Goal: Task Accomplishment & Management: Manage account settings

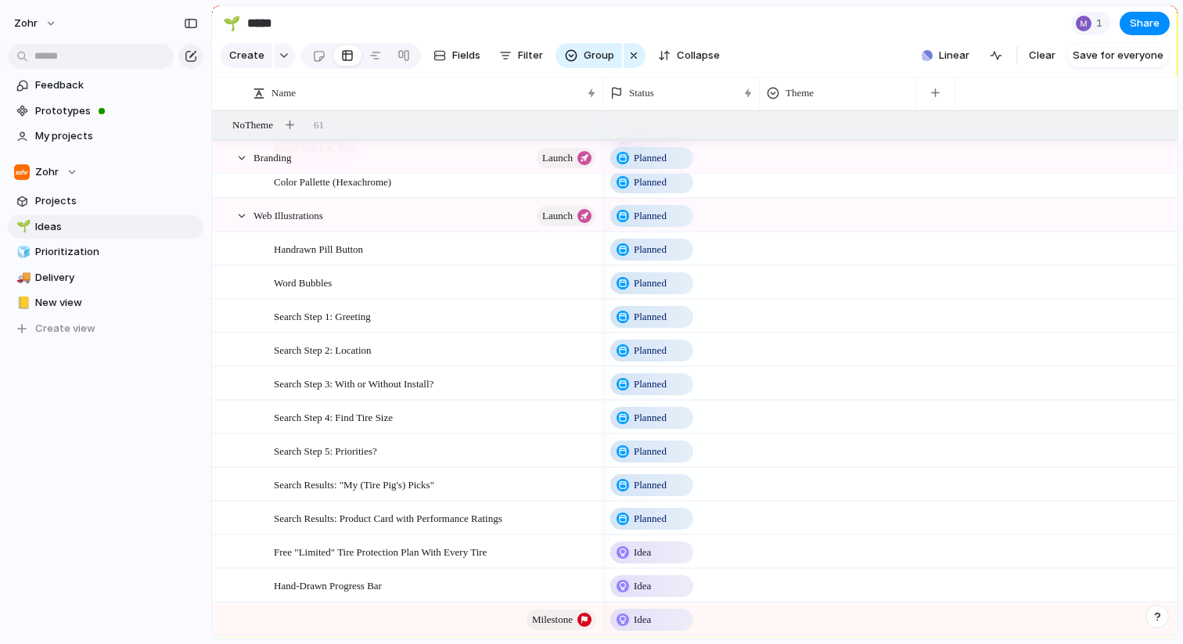
scroll to position [1986, 0]
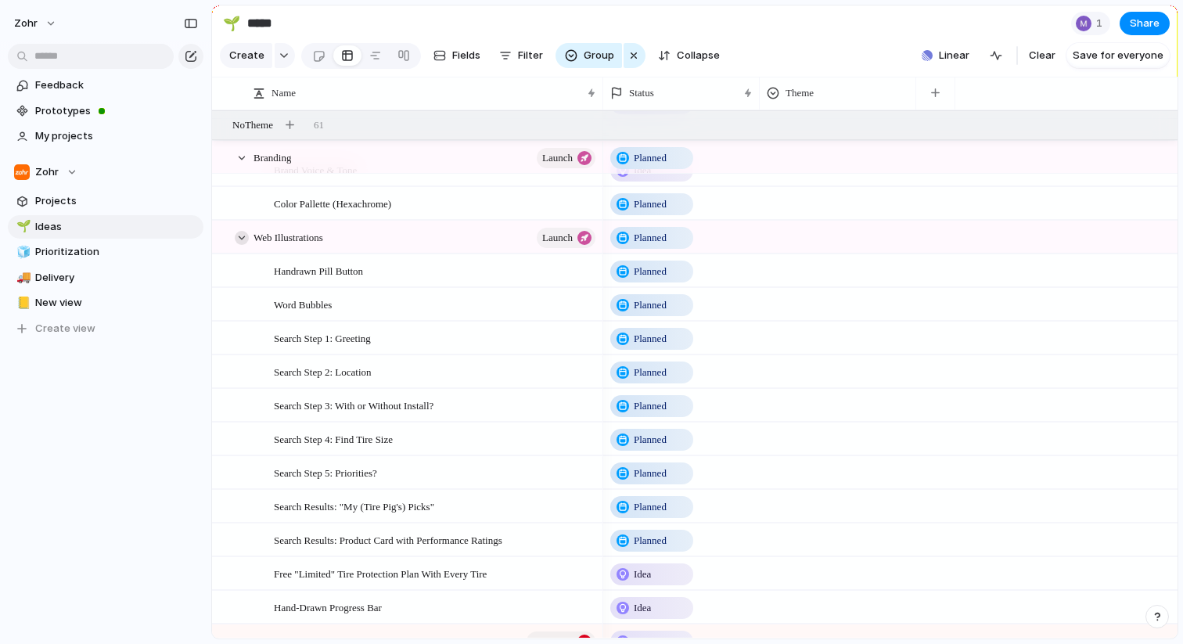
click at [242, 234] on div at bounding box center [242, 238] width 14 height 14
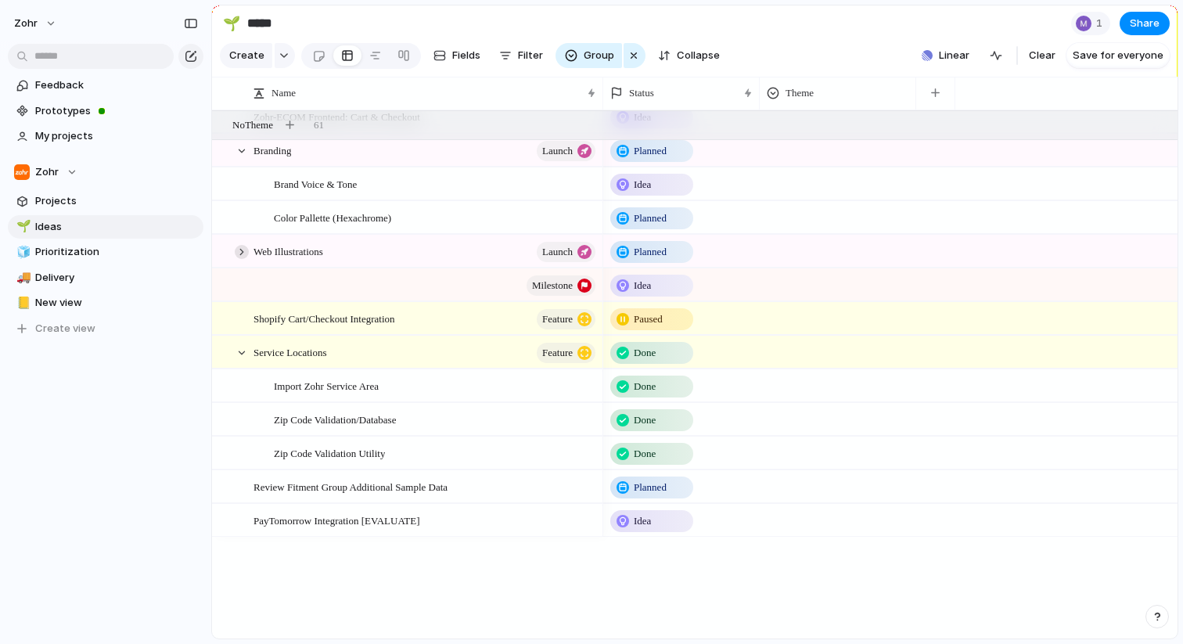
scroll to position [1871, 0]
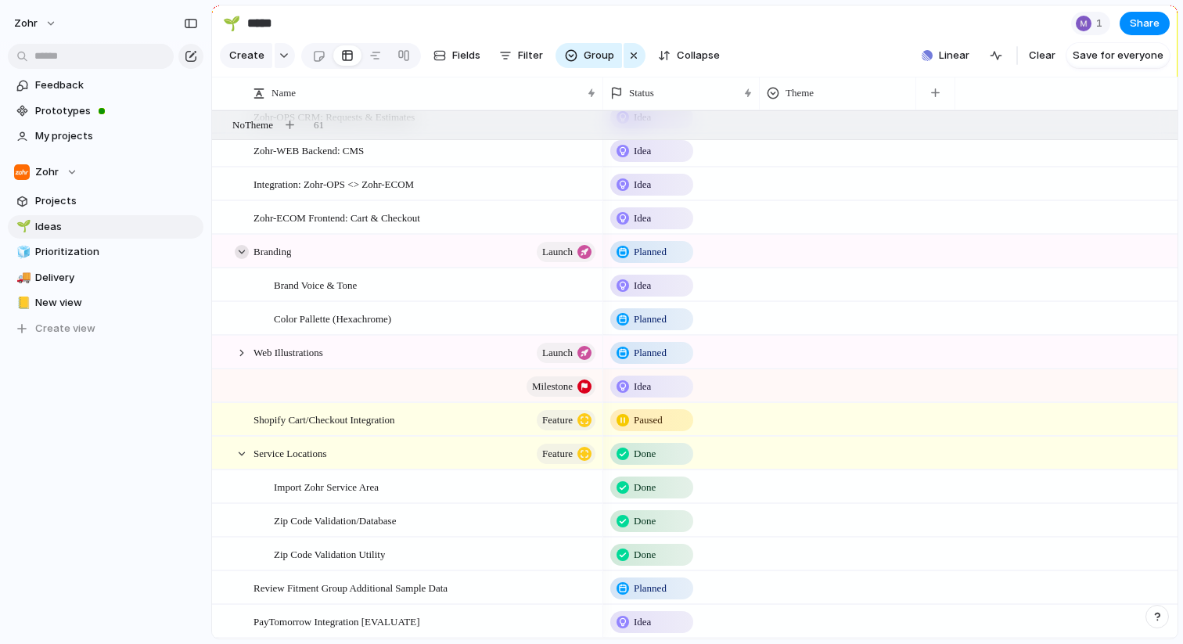
click at [235, 246] on div at bounding box center [242, 252] width 14 height 14
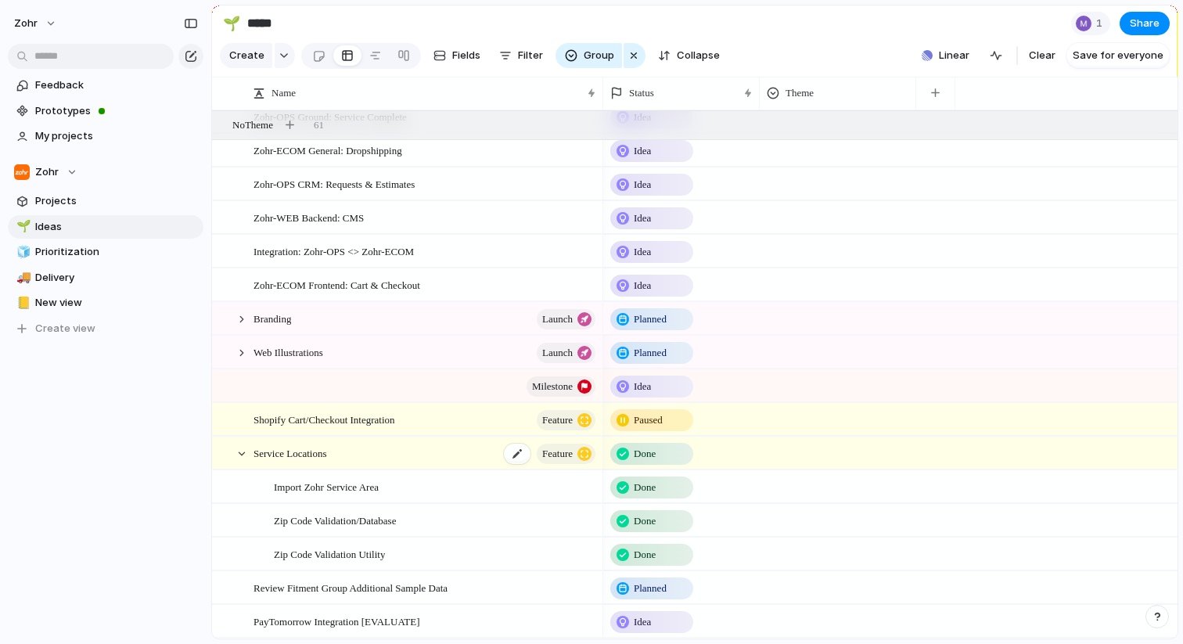
scroll to position [1755, 0]
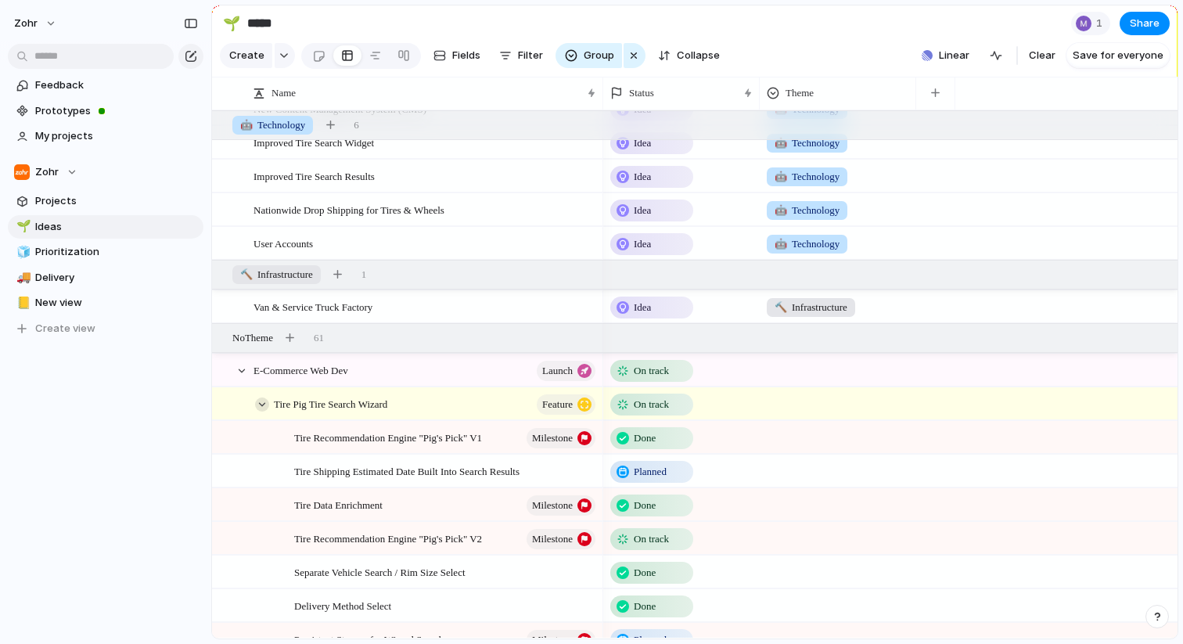
click at [264, 399] on div at bounding box center [262, 404] width 14 height 14
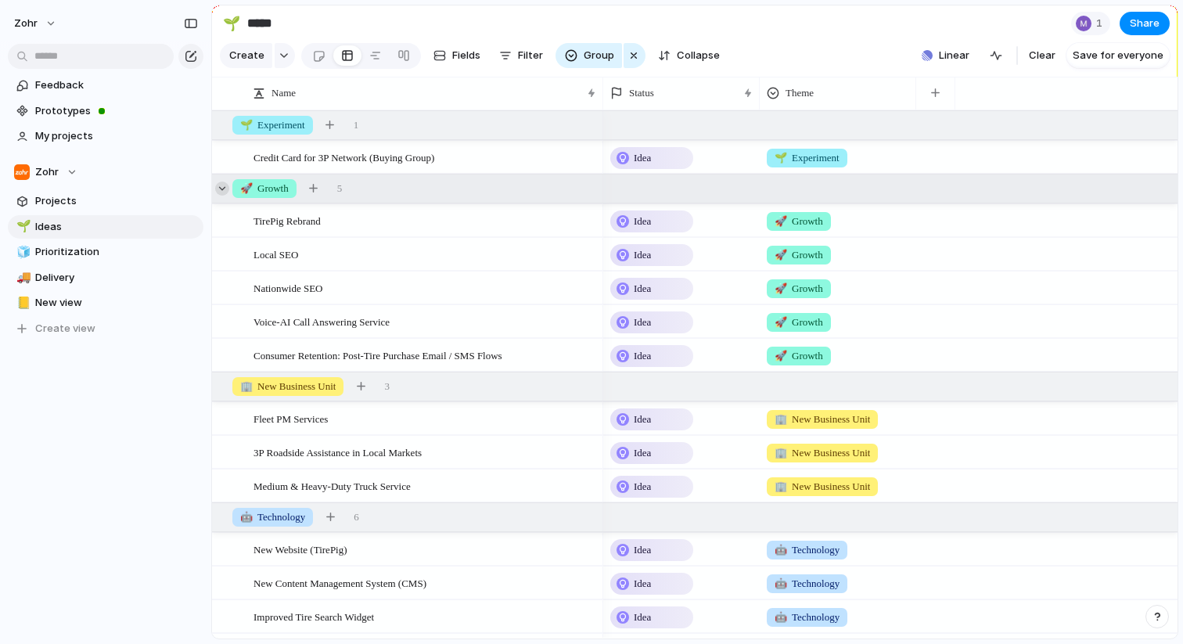
click at [220, 187] on div at bounding box center [222, 188] width 14 height 14
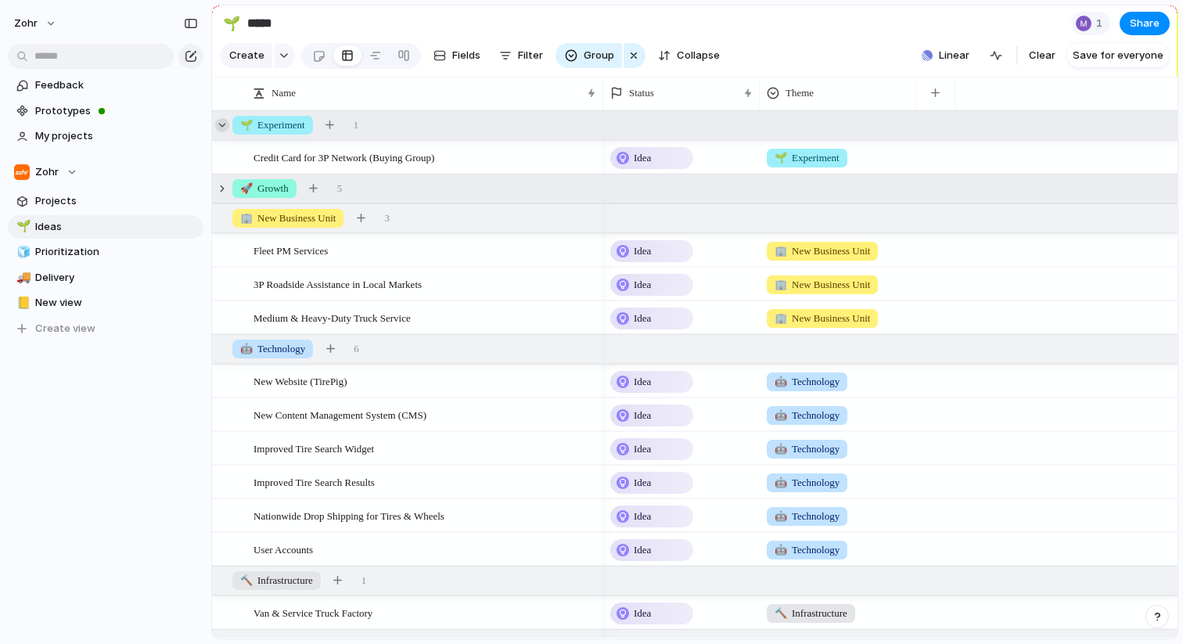
click at [224, 122] on div at bounding box center [222, 125] width 14 height 14
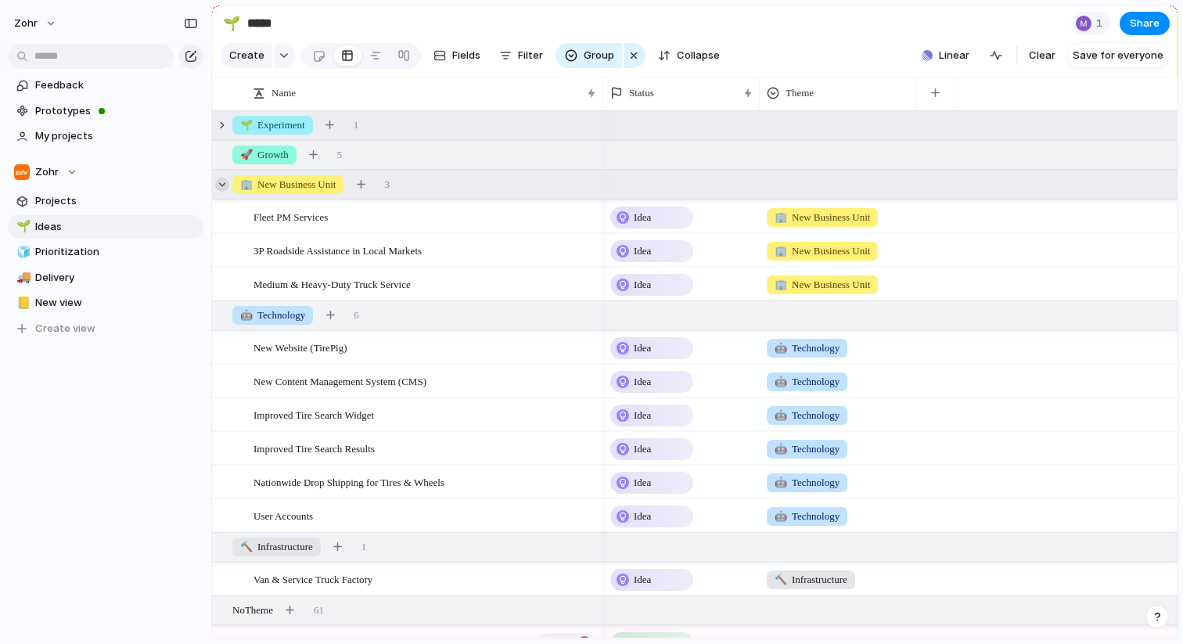
click at [225, 184] on div at bounding box center [222, 185] width 14 height 14
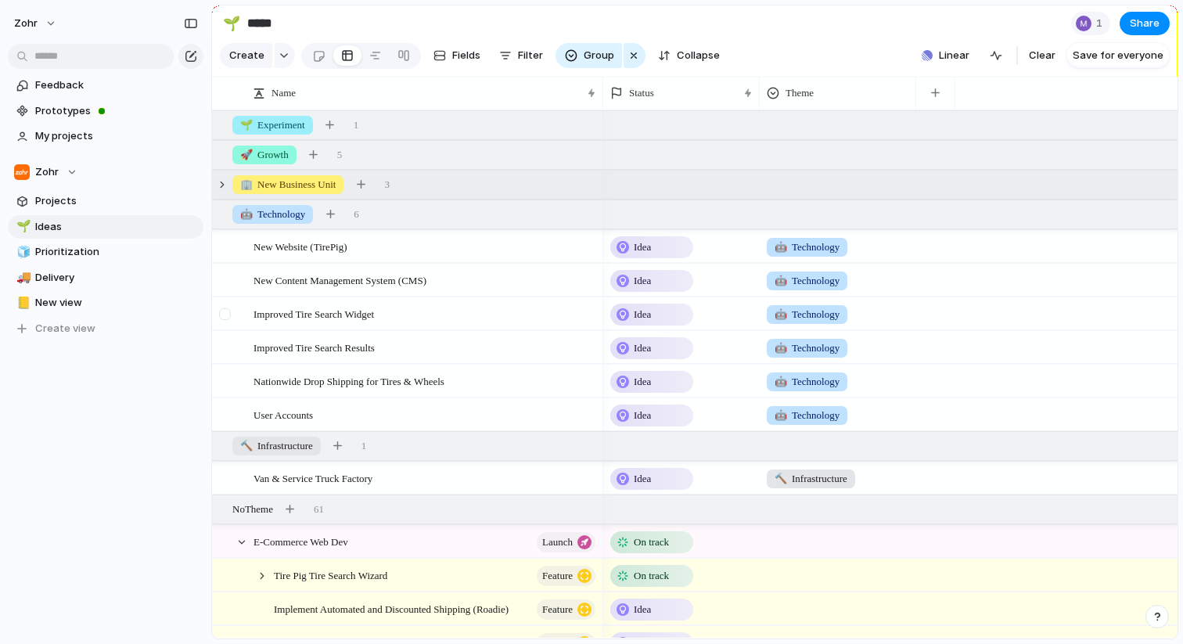
click at [223, 312] on div at bounding box center [225, 314] width 12 height 12
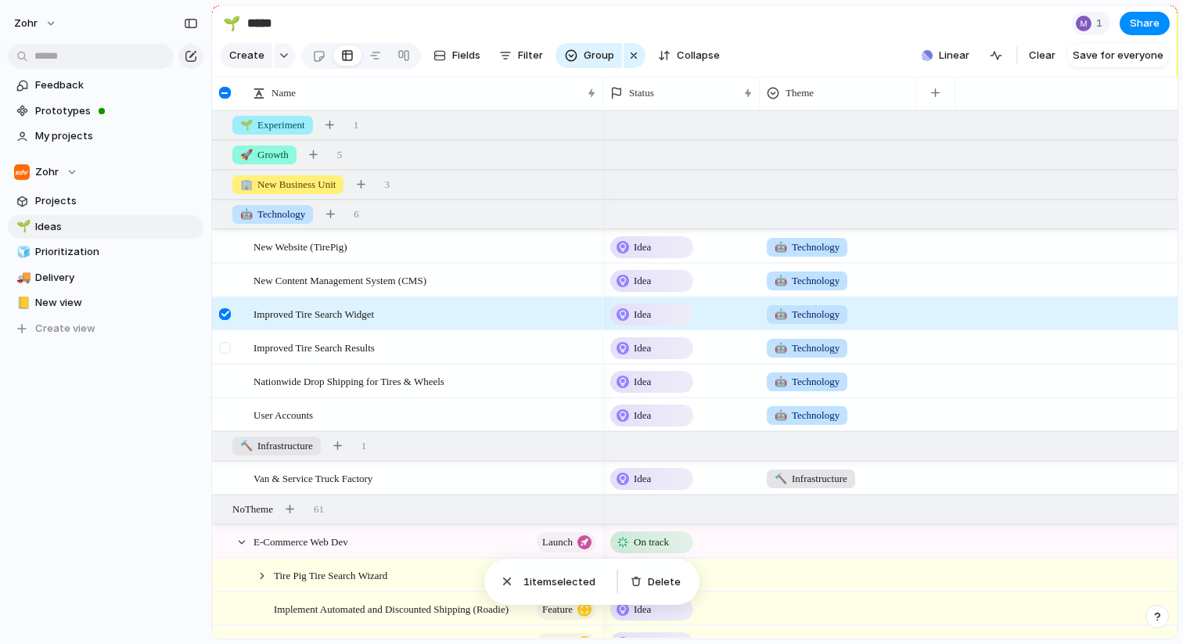
click at [225, 345] on div at bounding box center [225, 348] width 12 height 12
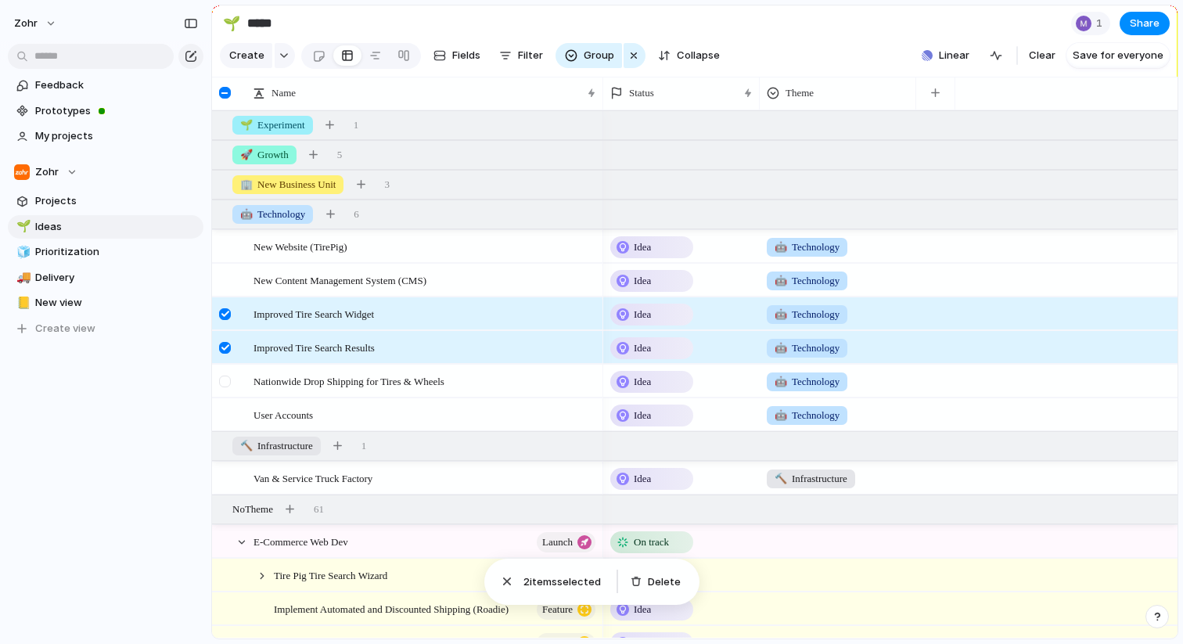
click at [228, 380] on div at bounding box center [225, 382] width 12 height 12
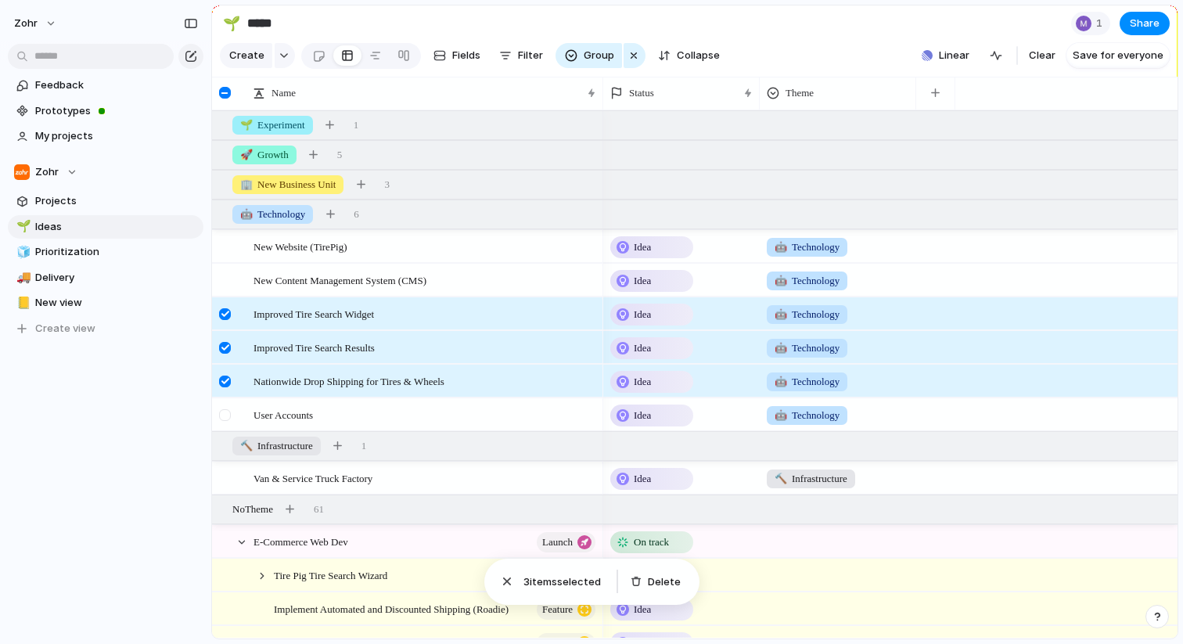
click at [226, 415] on div at bounding box center [225, 415] width 12 height 12
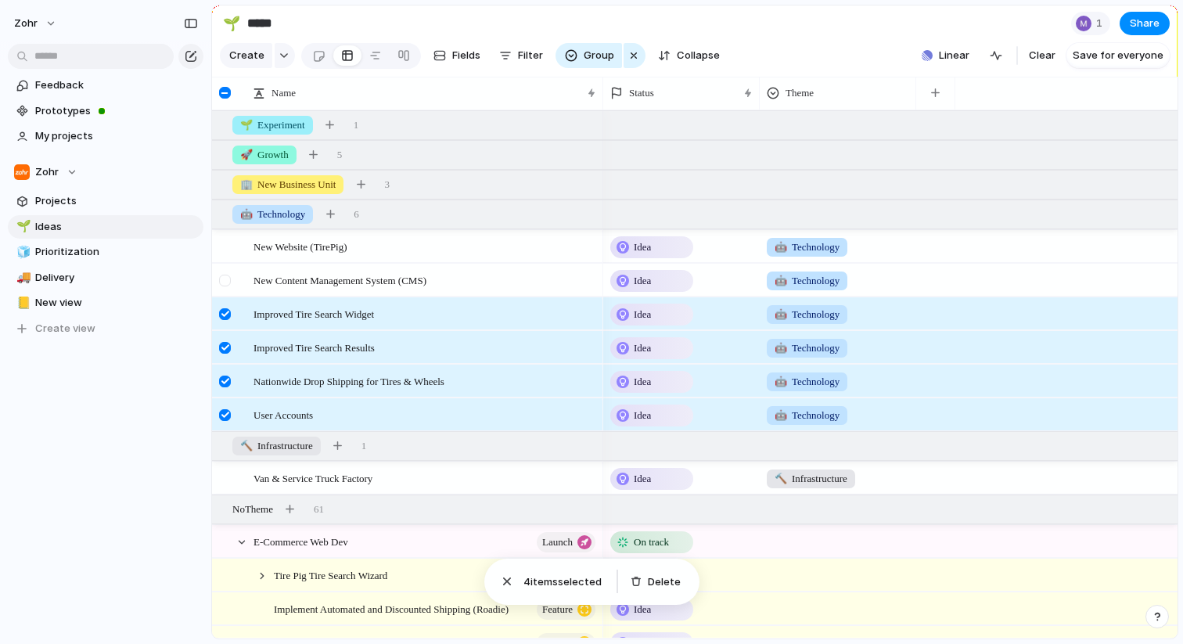
click at [229, 280] on div at bounding box center [225, 281] width 12 height 12
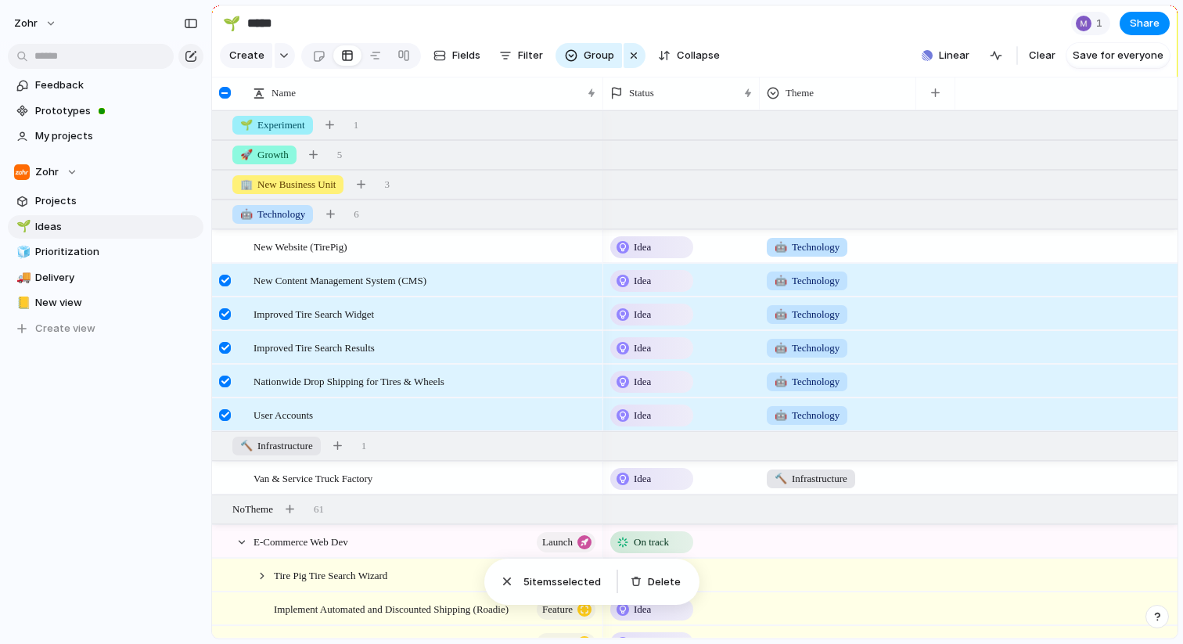
click at [227, 278] on div at bounding box center [225, 281] width 12 height 12
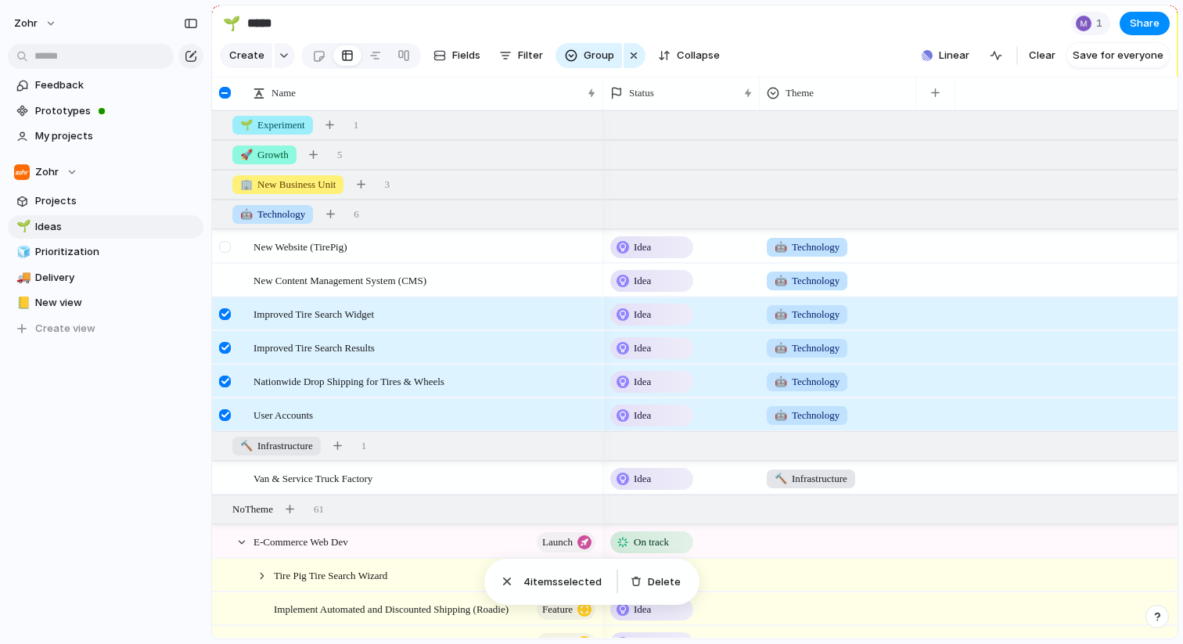
click at [225, 245] on div at bounding box center [225, 247] width 12 height 12
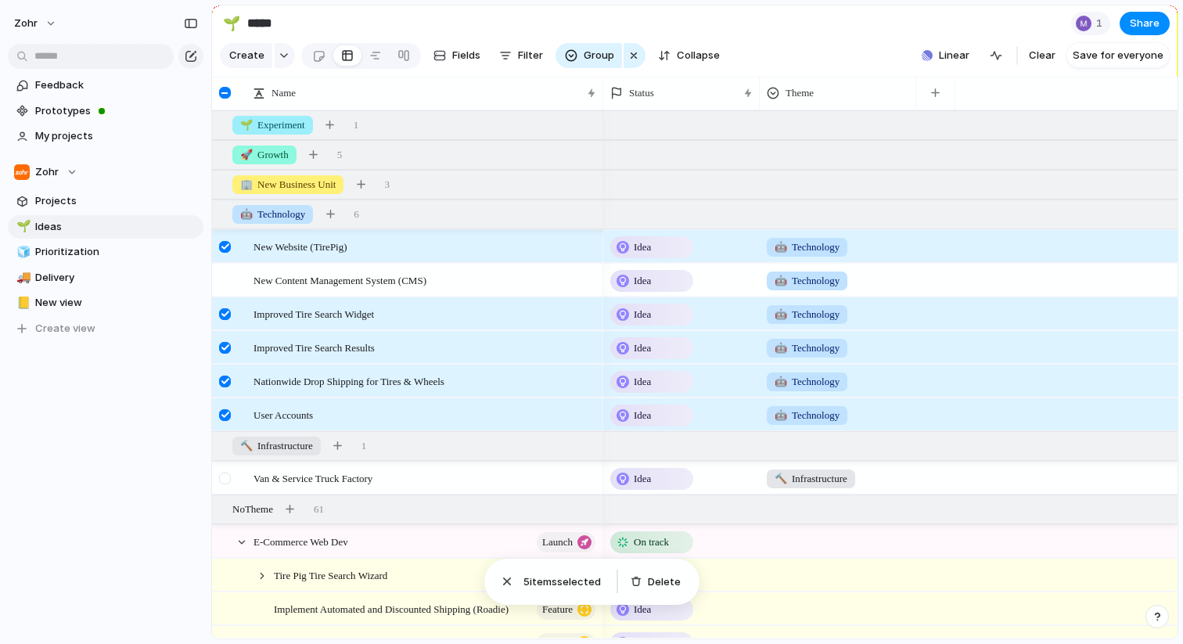
click at [228, 478] on div at bounding box center [225, 479] width 12 height 12
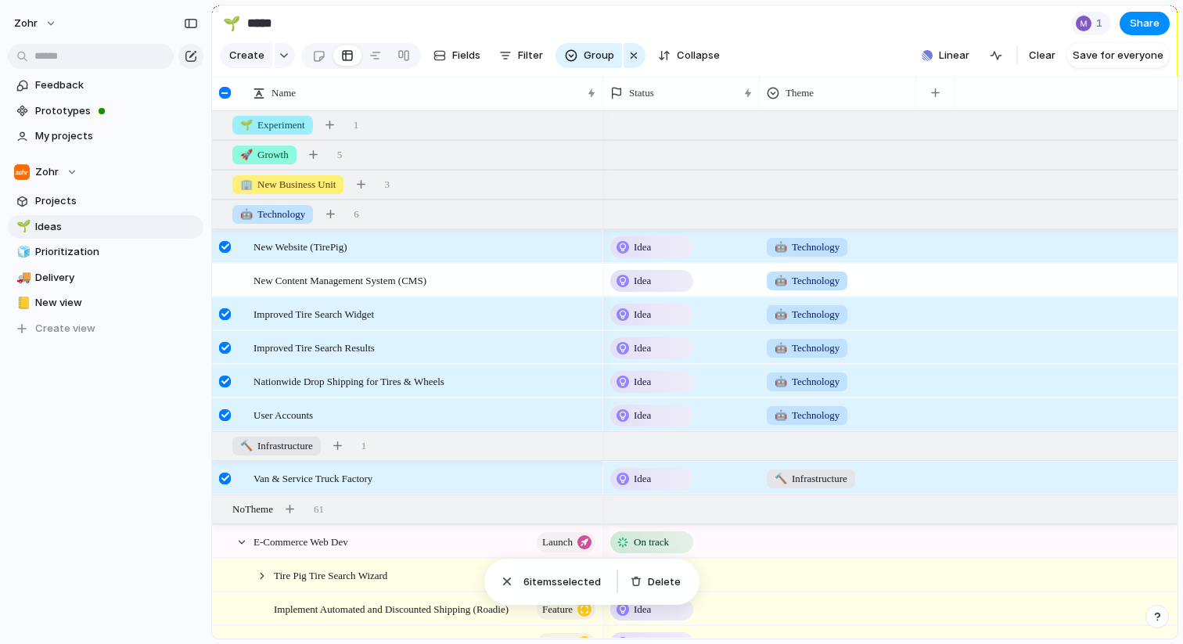
click at [222, 478] on div at bounding box center [225, 479] width 12 height 12
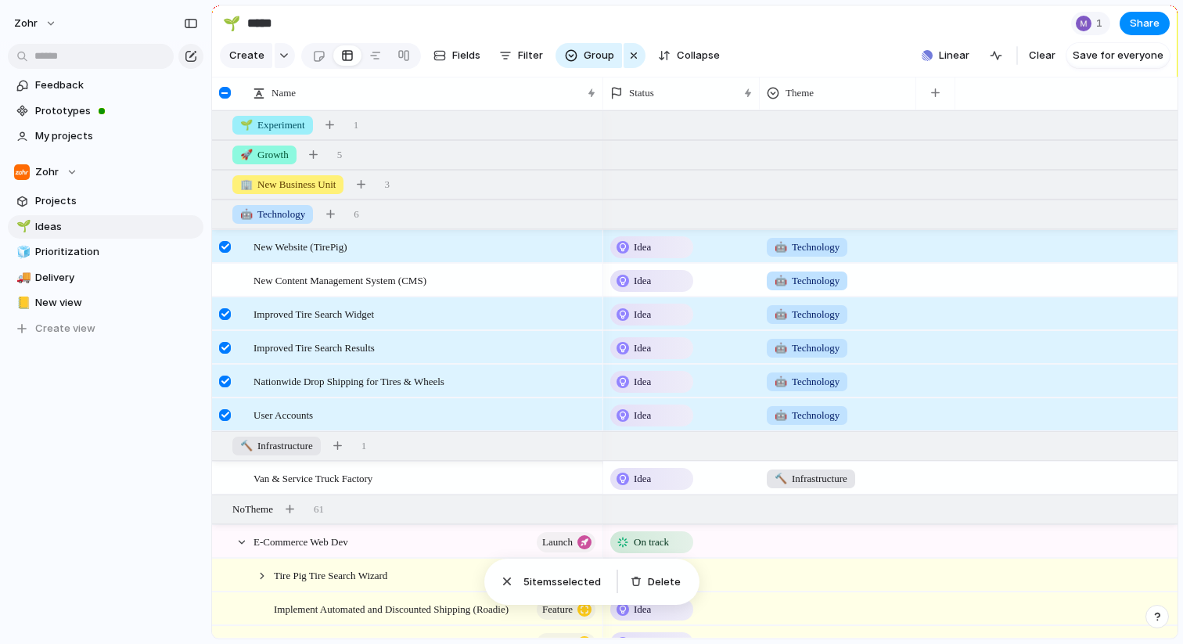
click at [221, 411] on div at bounding box center [225, 415] width 12 height 12
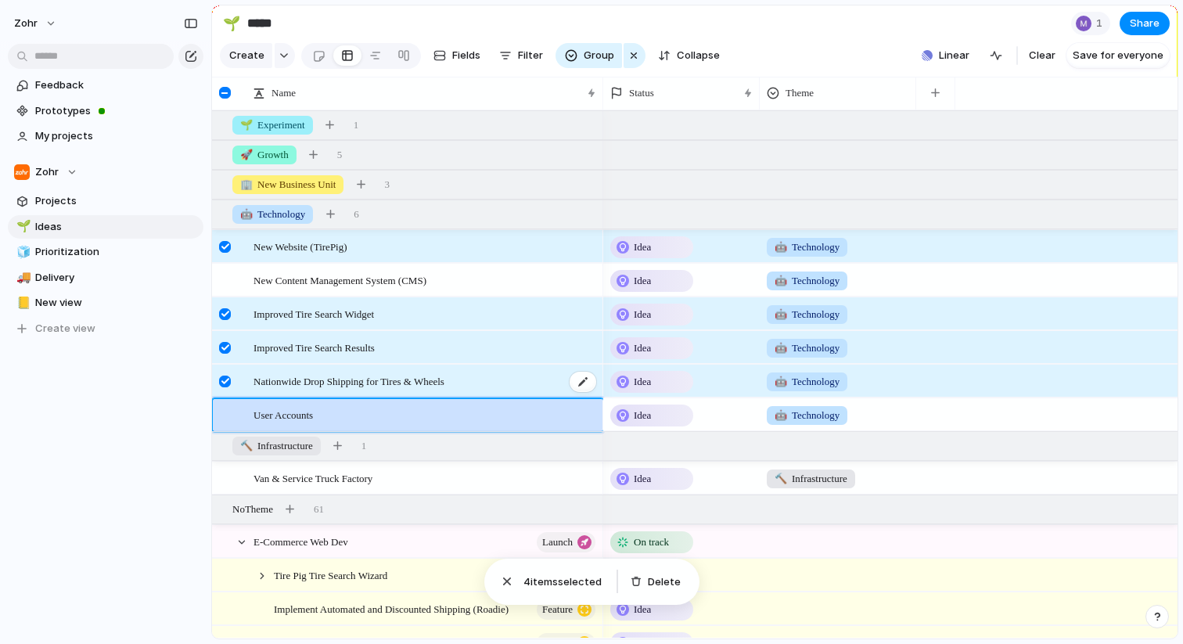
click at [291, 376] on span "Nationwide Drop Shipping for Tires & Wheels" at bounding box center [348, 381] width 191 height 18
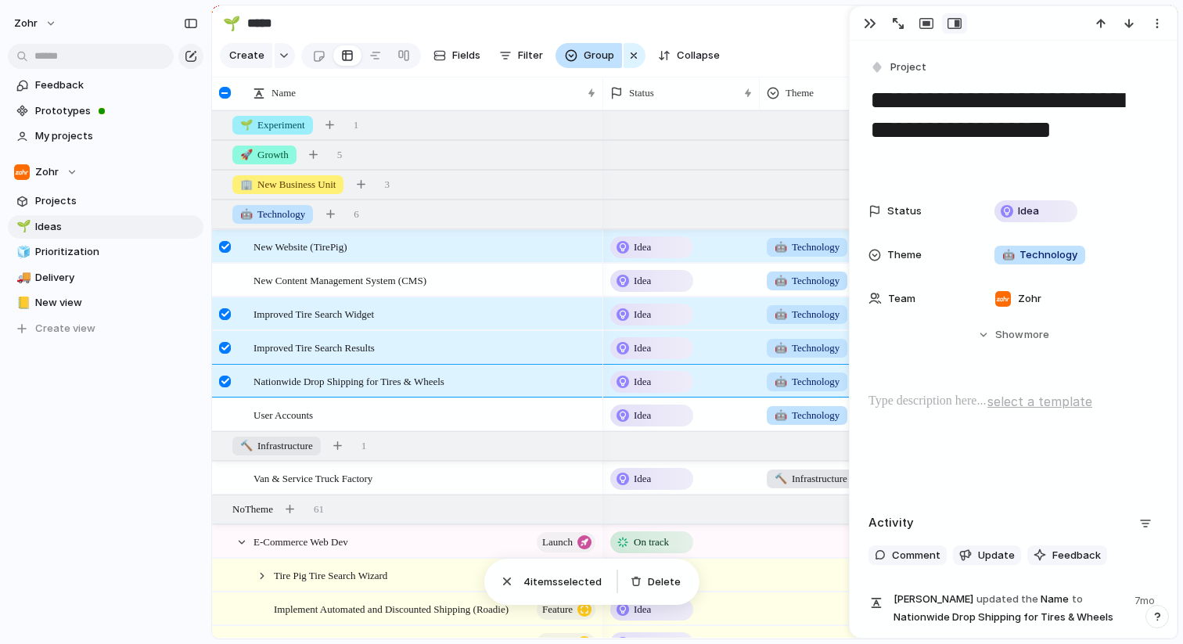
click at [577, 58] on button "Group" at bounding box center [588, 55] width 66 height 25
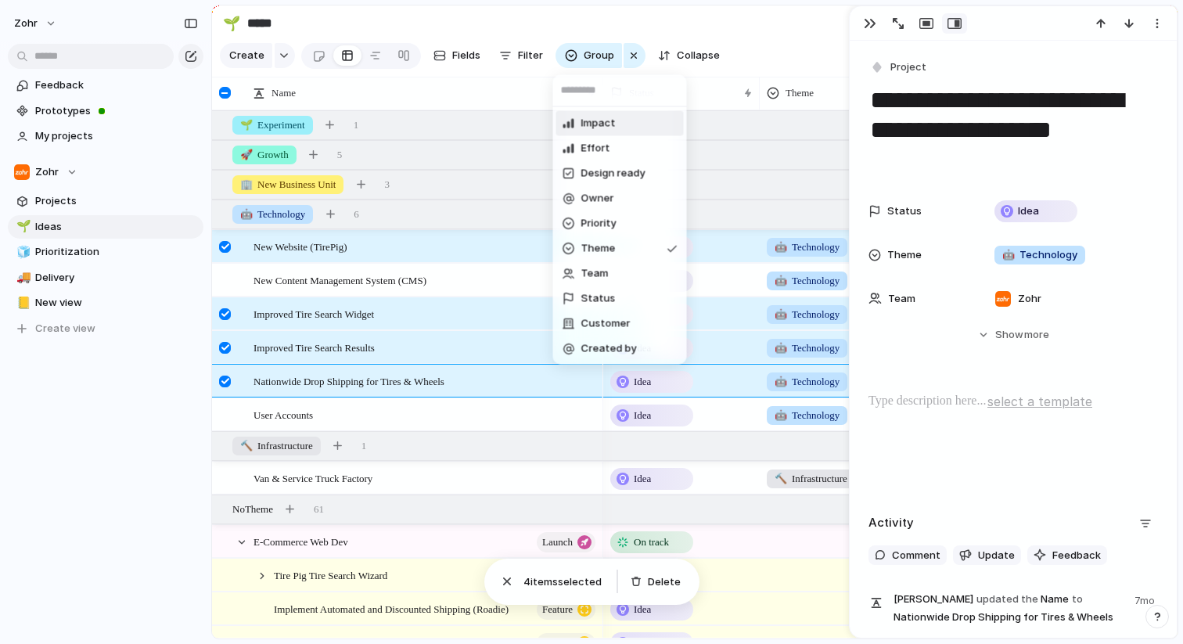
click at [868, 24] on div "Impact Effort Design ready Owner Priority Theme Team Status Customer Created by" at bounding box center [591, 322] width 1183 height 644
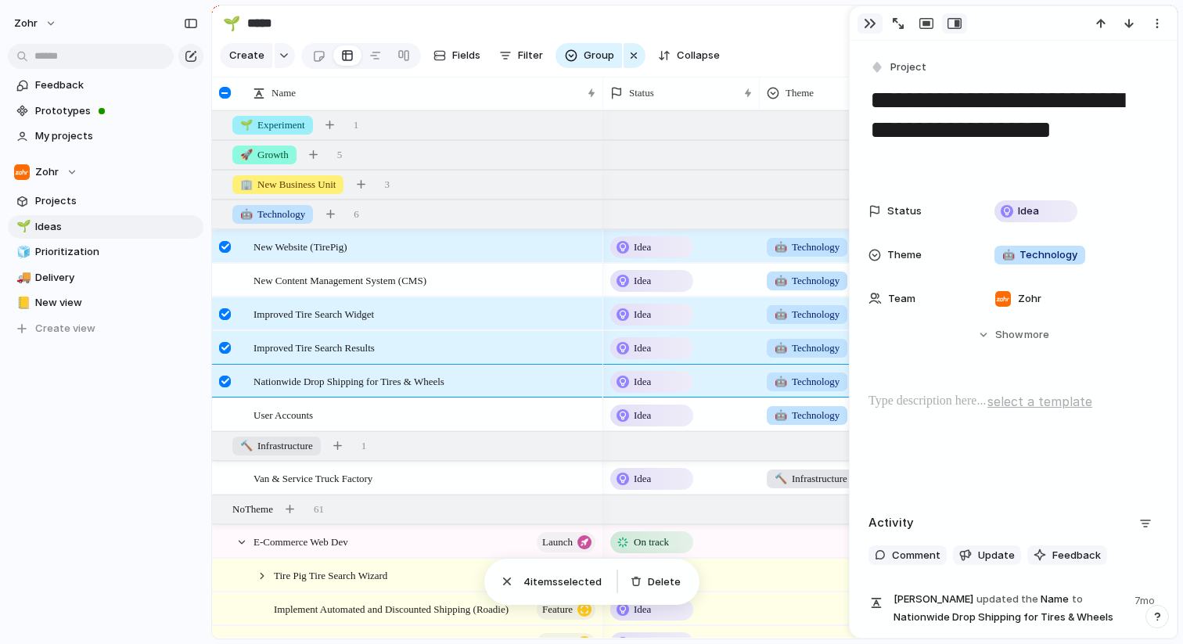
click at [868, 23] on div "button" at bounding box center [870, 23] width 13 height 13
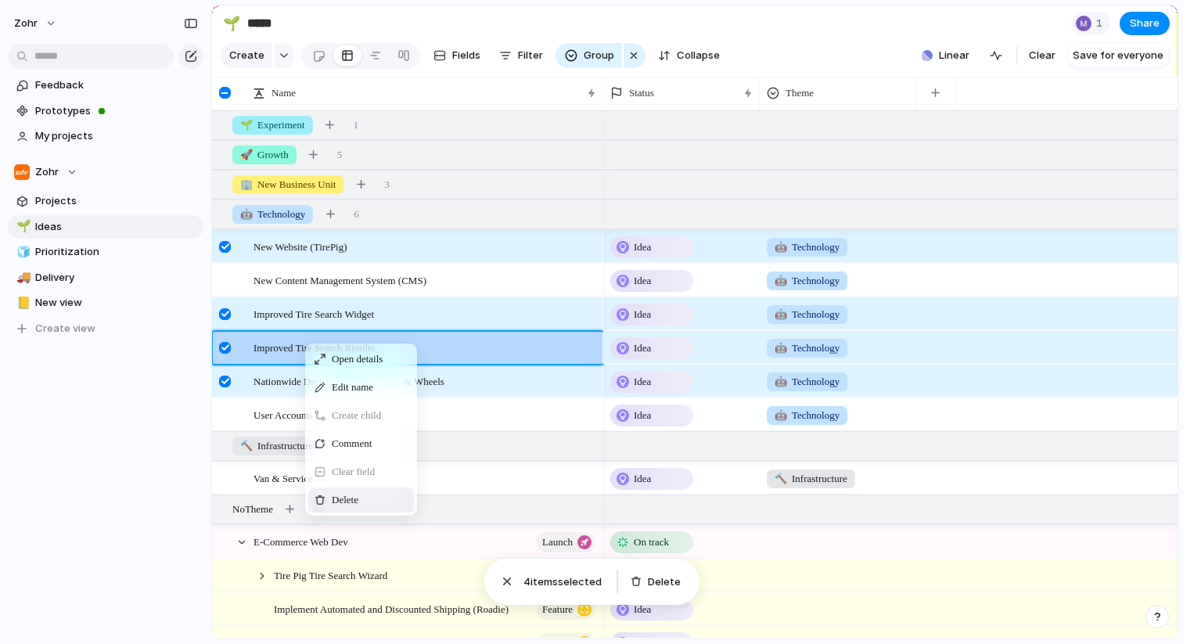
click at [355, 503] on span "Delete" at bounding box center [345, 500] width 27 height 16
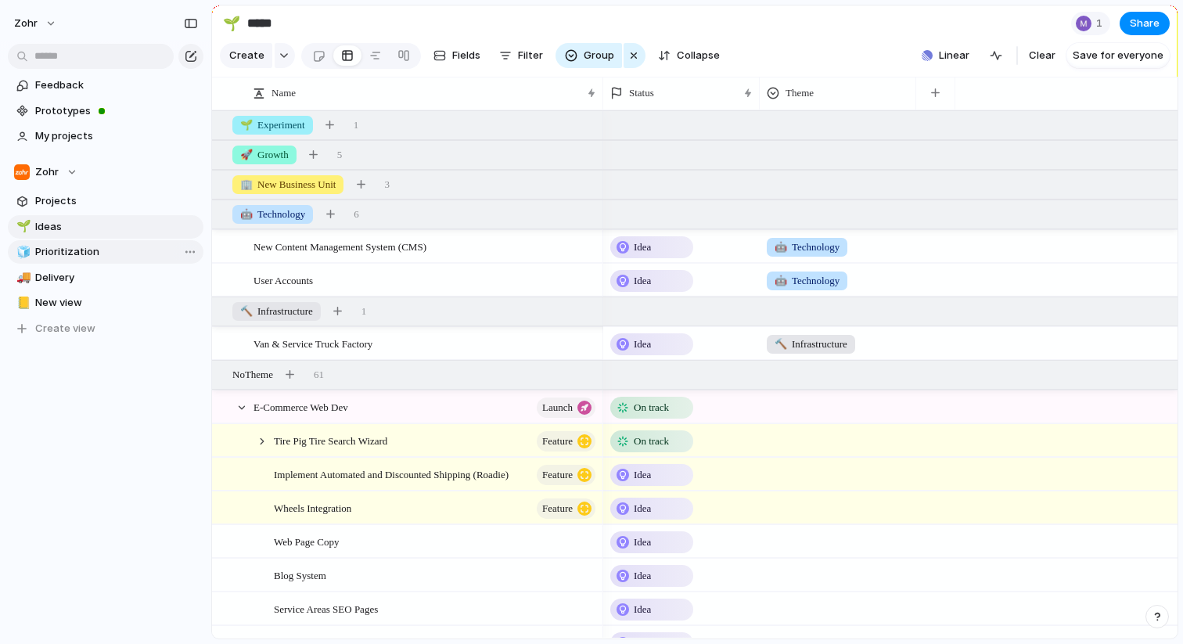
click at [85, 251] on span "Prioritization" at bounding box center [116, 252] width 163 height 16
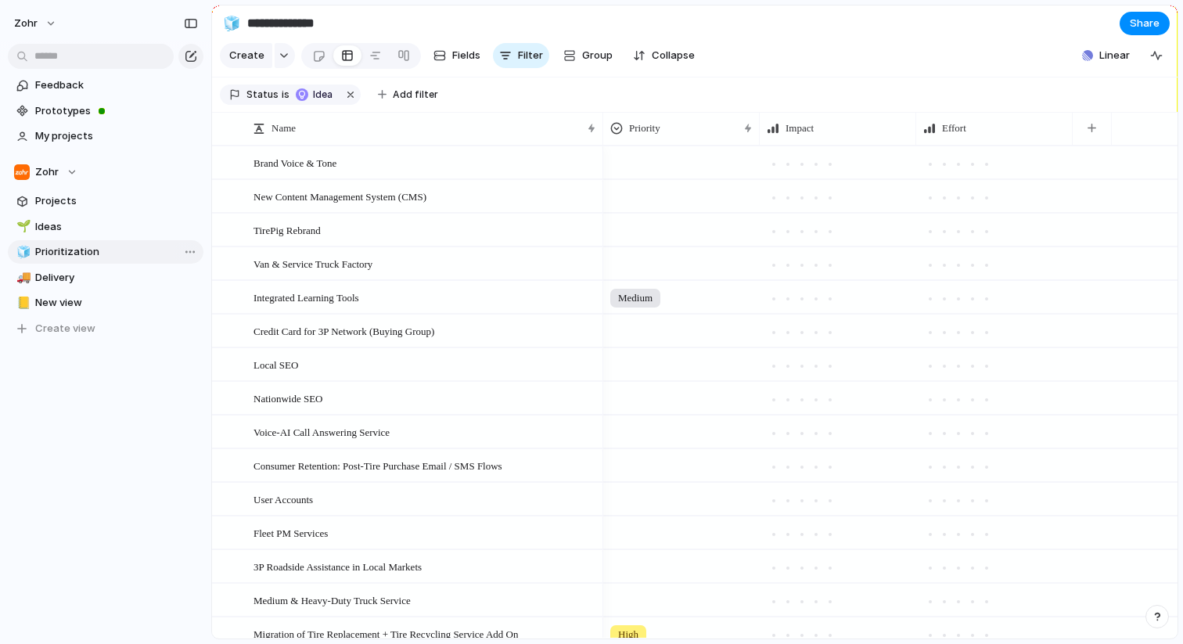
type input "**********"
click at [52, 224] on span "Ideas" at bounding box center [116, 227] width 163 height 16
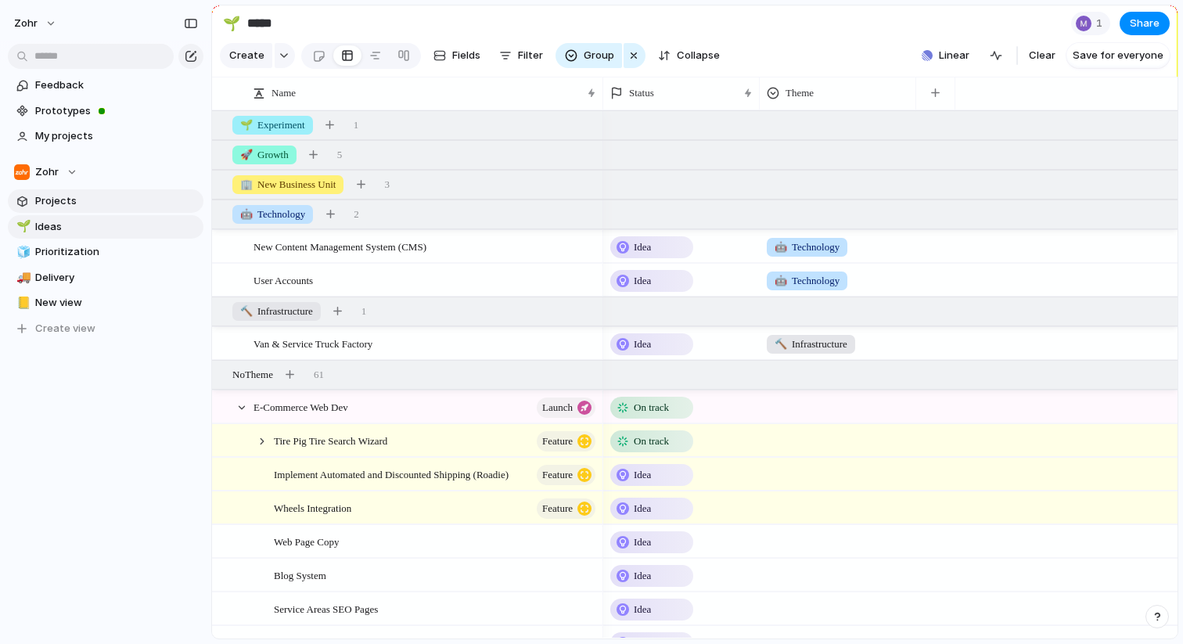
click at [66, 207] on span "Projects" at bounding box center [116, 201] width 163 height 16
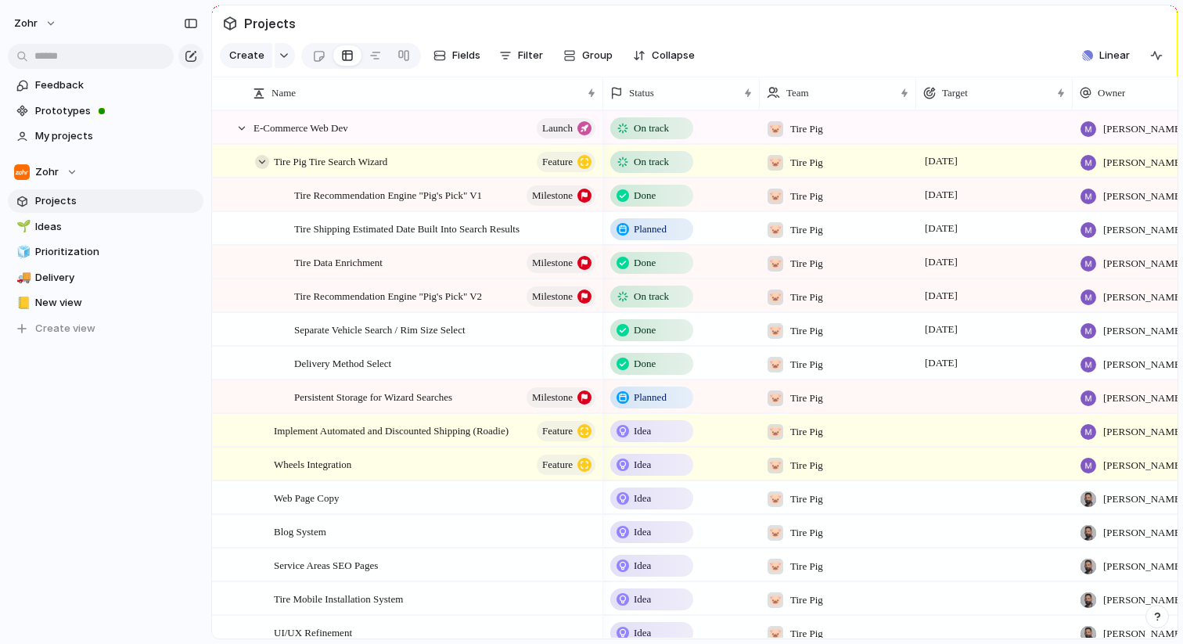
click at [259, 159] on div at bounding box center [262, 162] width 14 height 14
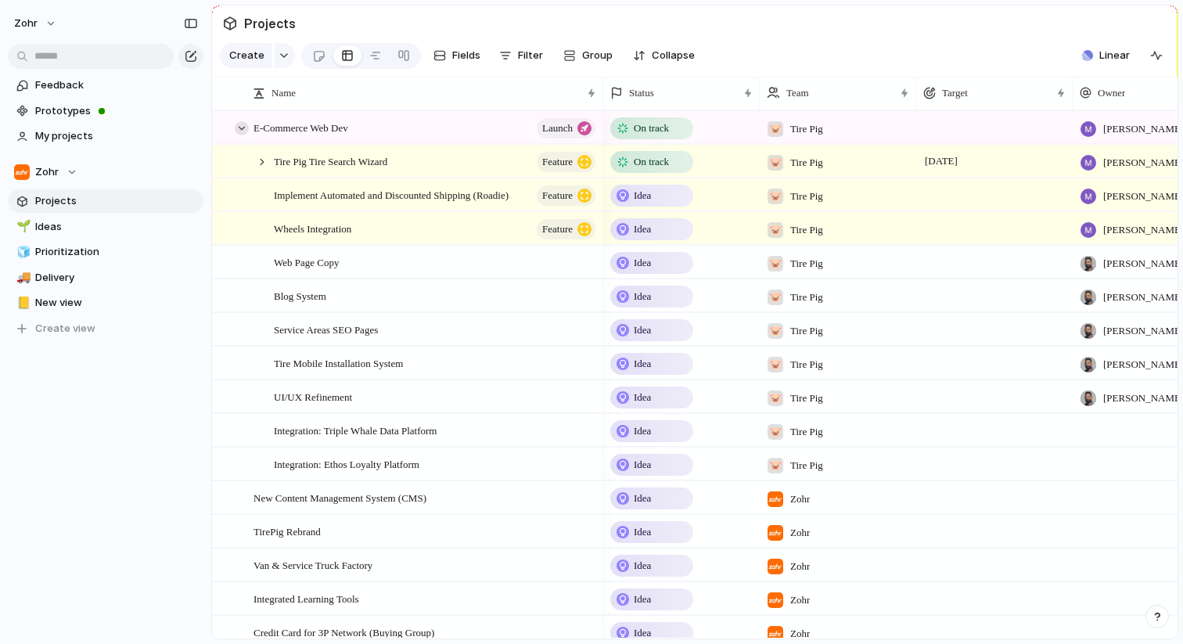
click at [243, 130] on div at bounding box center [242, 128] width 14 height 14
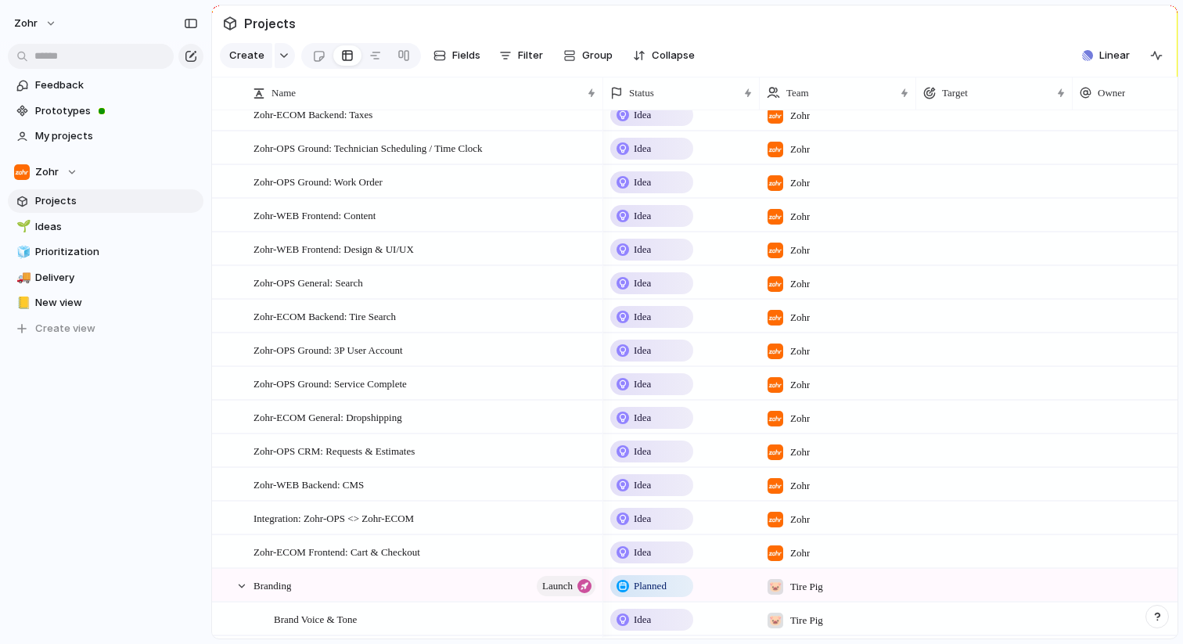
scroll to position [767, 0]
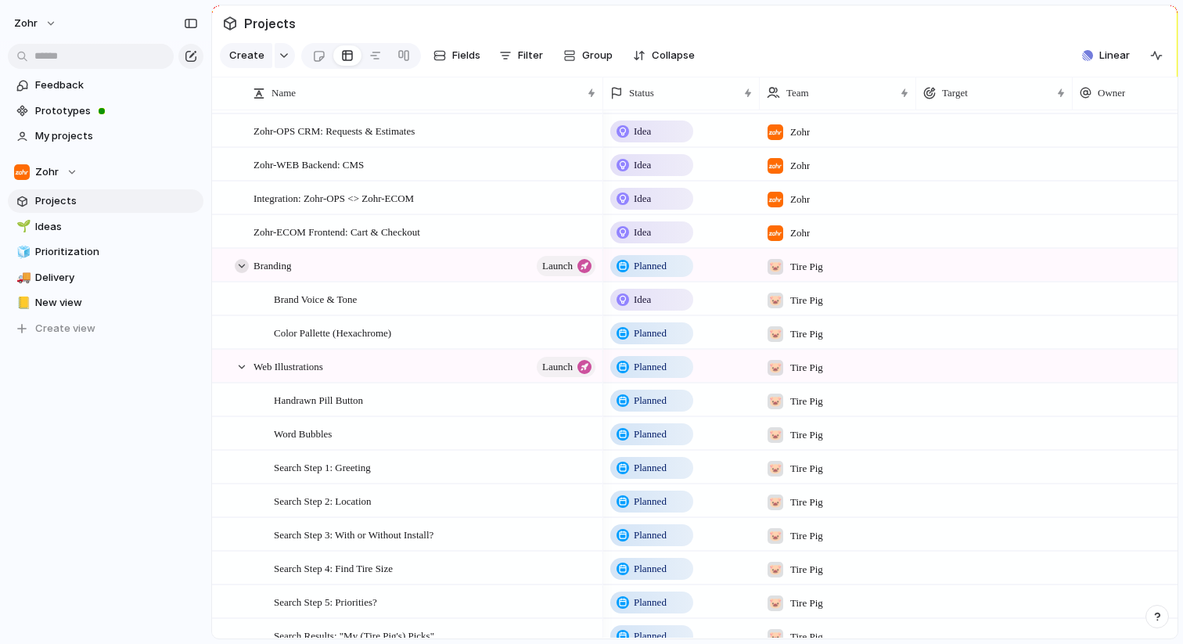
click at [244, 262] on div at bounding box center [242, 266] width 14 height 14
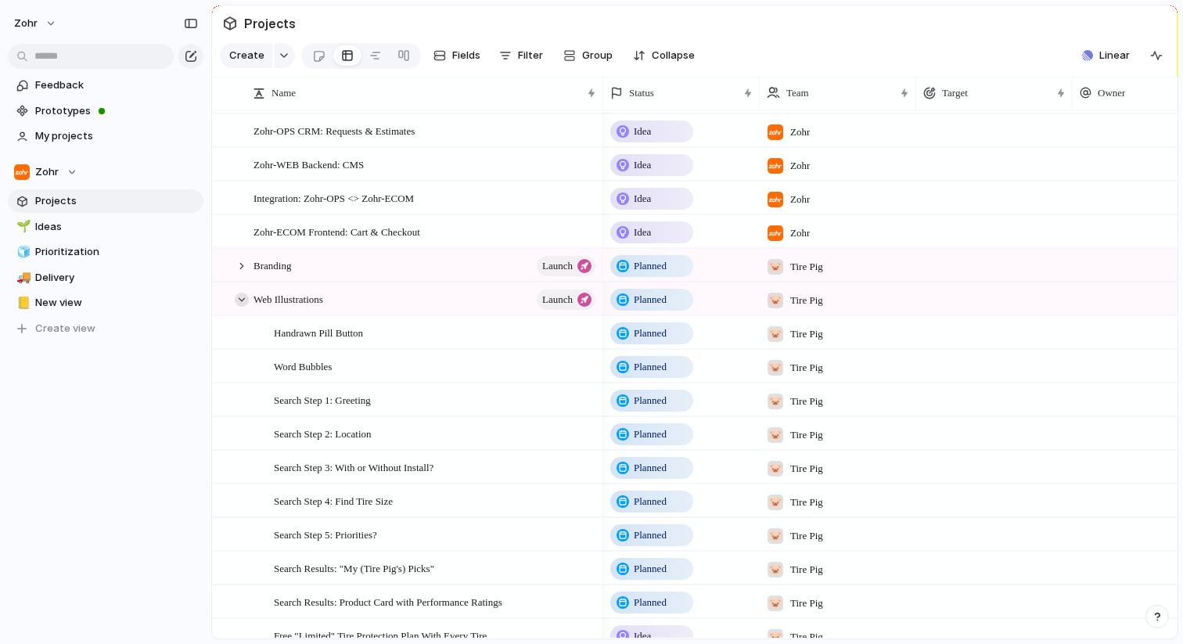
click at [241, 304] on div at bounding box center [242, 300] width 14 height 14
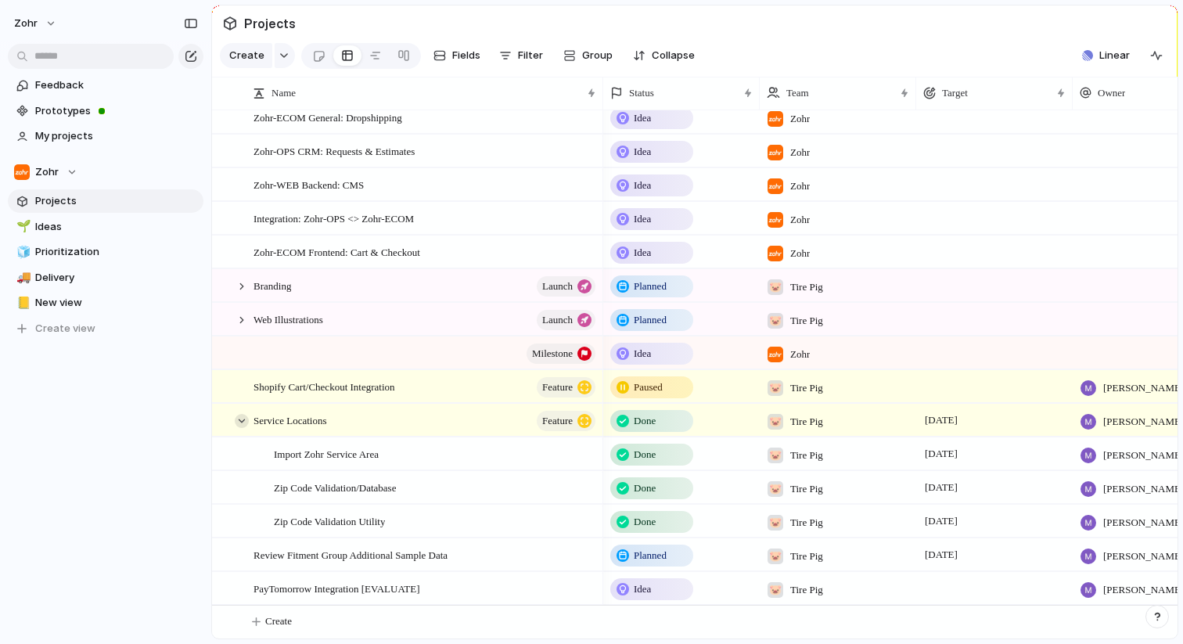
click at [242, 419] on div at bounding box center [242, 421] width 14 height 14
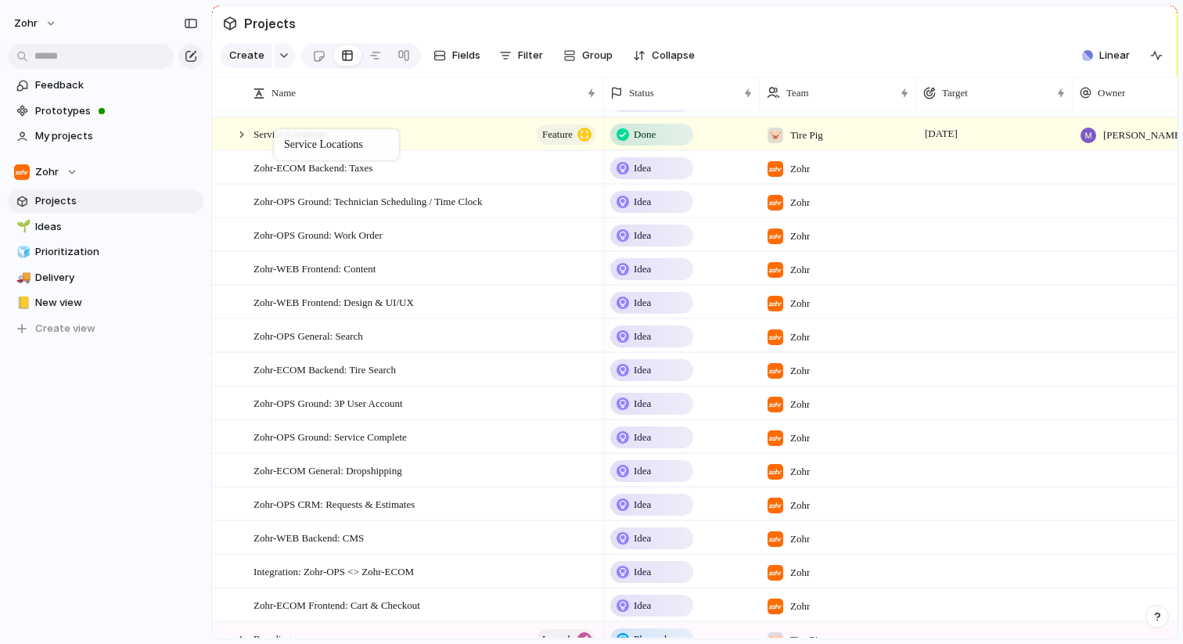
drag, startPoint x: 301, startPoint y: 523, endPoint x: 282, endPoint y: 134, distance: 390.1
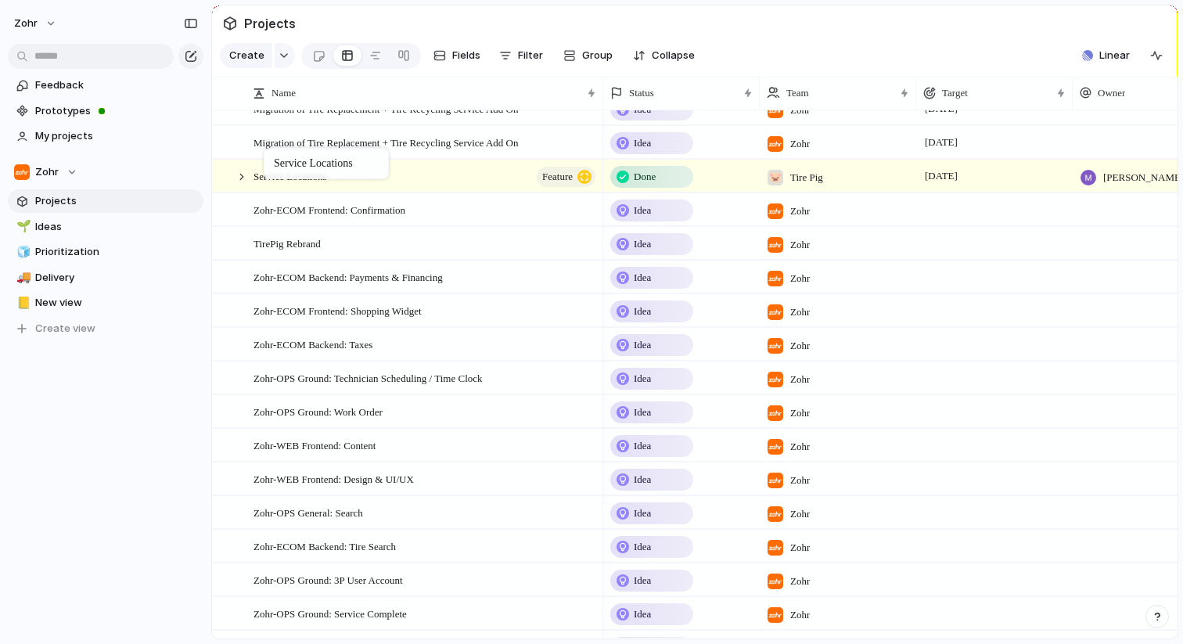
drag, startPoint x: 296, startPoint y: 248, endPoint x: 271, endPoint y: 151, distance: 100.2
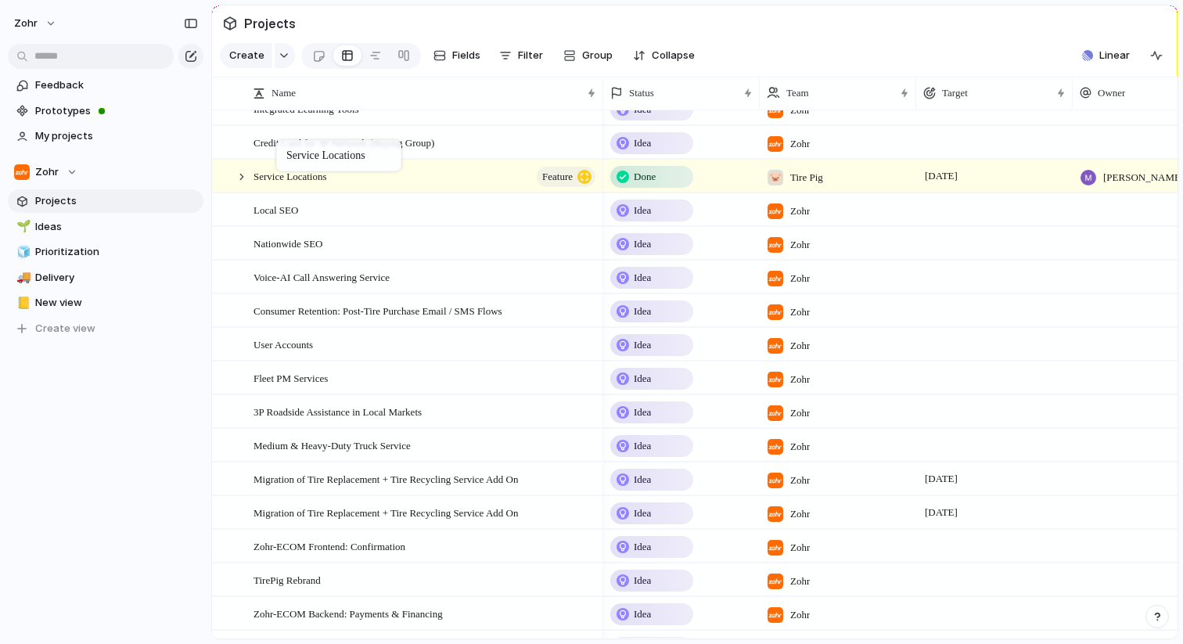
drag, startPoint x: 279, startPoint y: 511, endPoint x: 284, endPoint y: 143, distance: 367.7
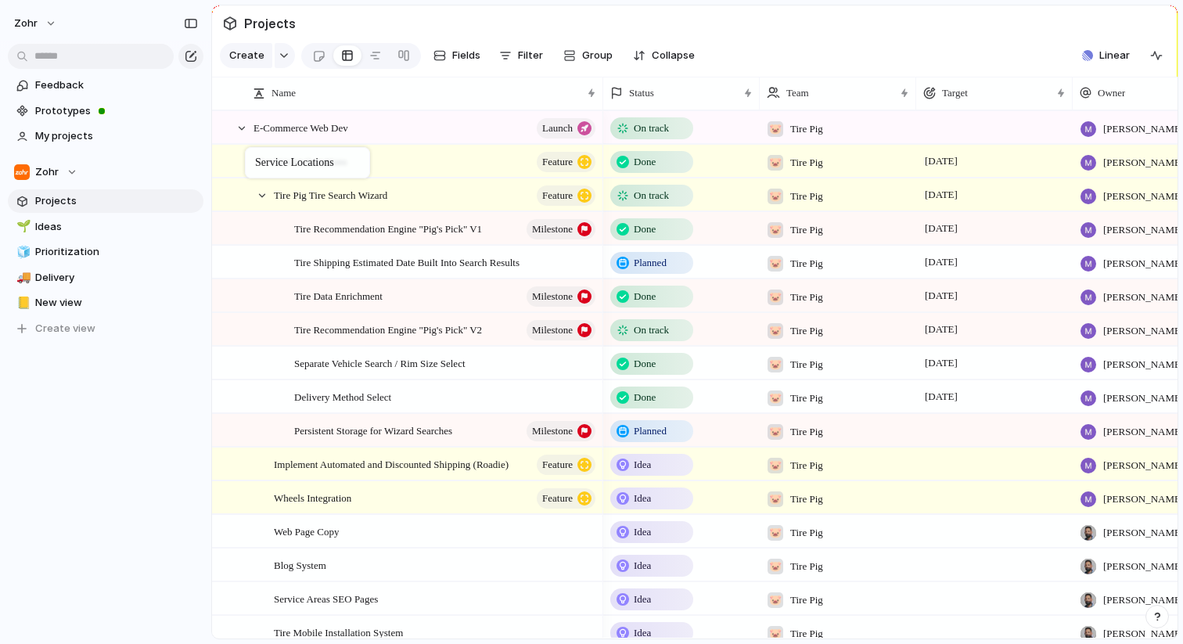
drag, startPoint x: 271, startPoint y: 329, endPoint x: 253, endPoint y: 150, distance: 179.3
click at [265, 196] on div at bounding box center [262, 196] width 14 height 14
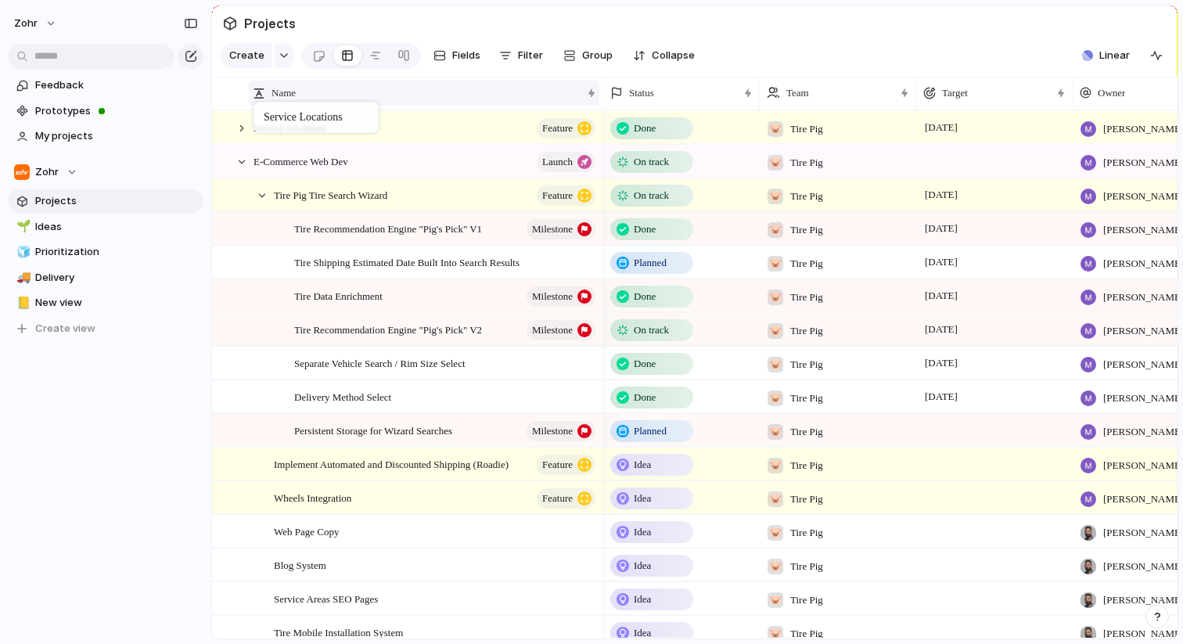
drag, startPoint x: 291, startPoint y: 157, endPoint x: 261, endPoint y: 105, distance: 60.3
click at [261, 198] on div at bounding box center [262, 196] width 14 height 14
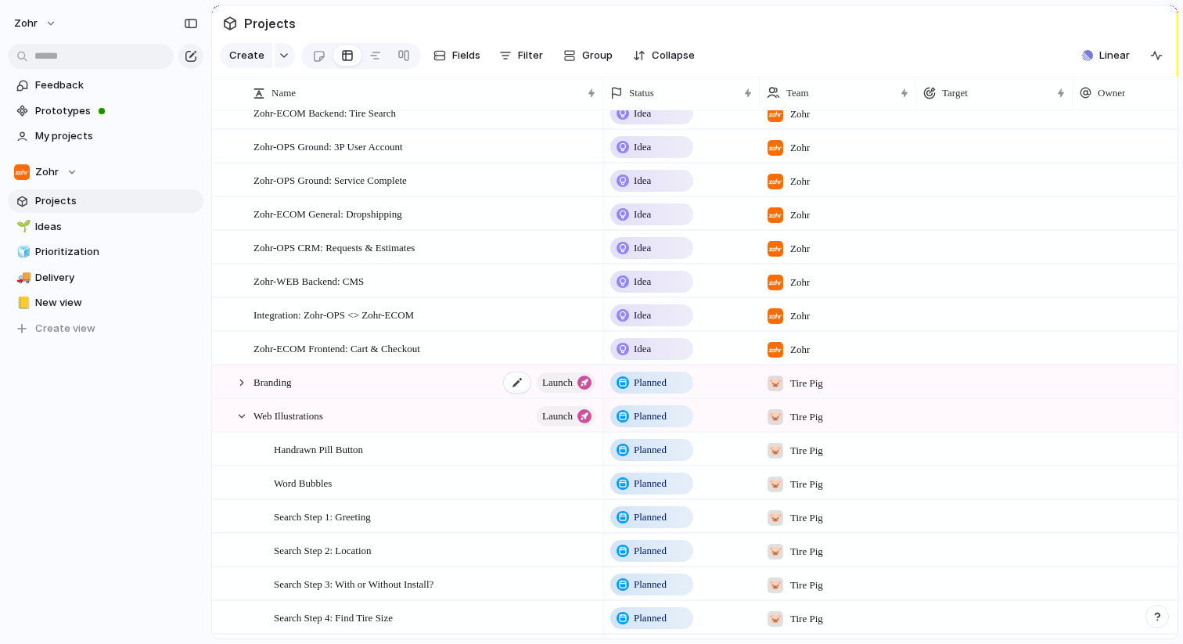
click at [281, 381] on span "Branding" at bounding box center [272, 381] width 38 height 18
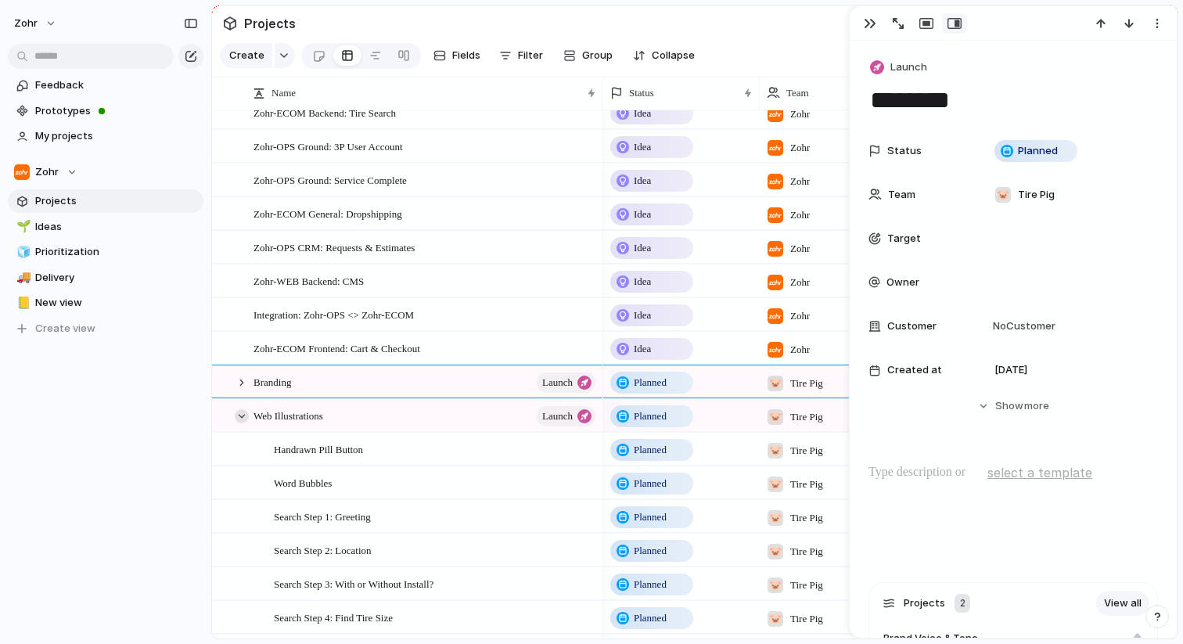
click at [239, 418] on div at bounding box center [242, 416] width 14 height 14
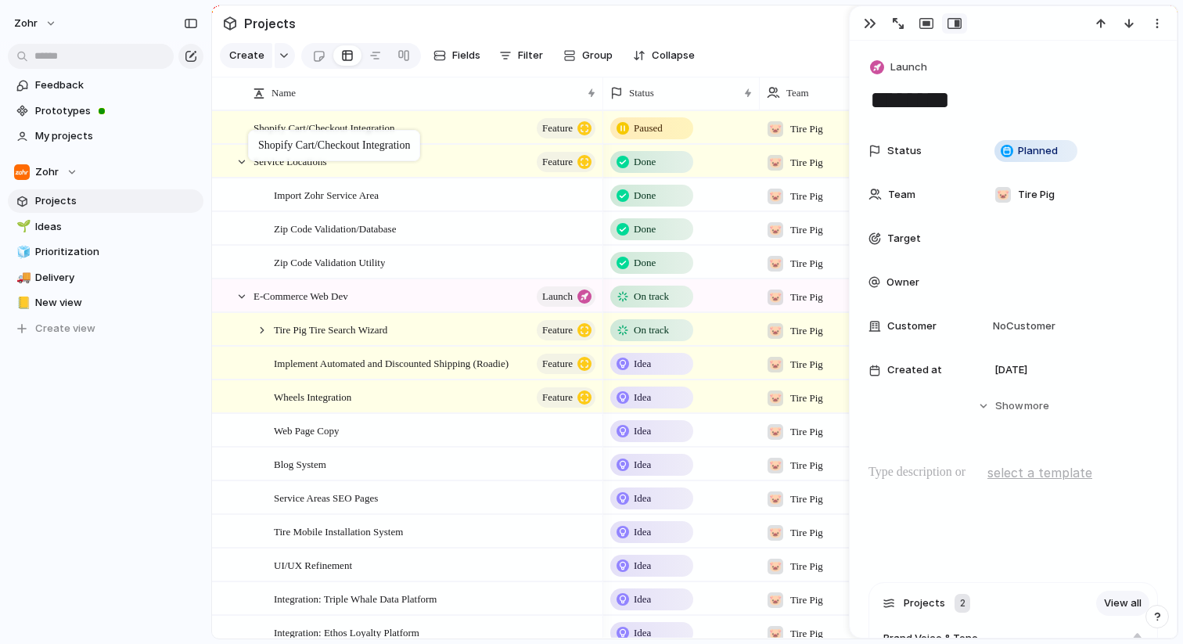
drag, startPoint x: 271, startPoint y: 519, endPoint x: 257, endPoint y: 131, distance: 387.5
click at [243, 160] on div at bounding box center [242, 162] width 14 height 14
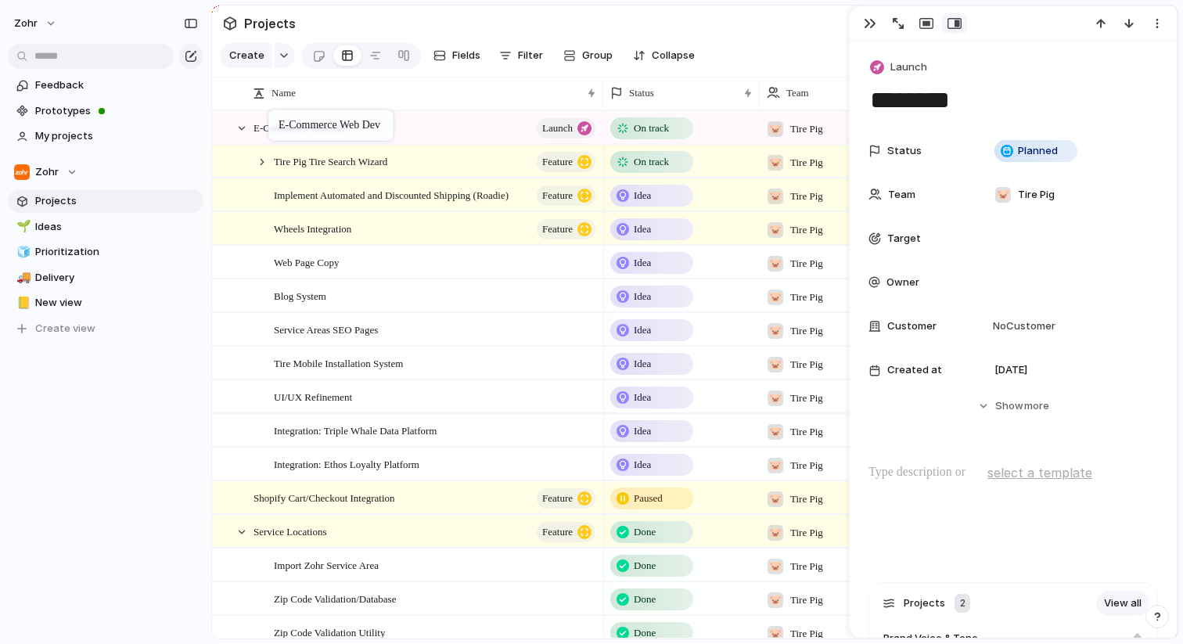
drag, startPoint x: 282, startPoint y: 192, endPoint x: 276, endPoint y: 113, distance: 79.3
click at [243, 123] on div at bounding box center [242, 128] width 14 height 14
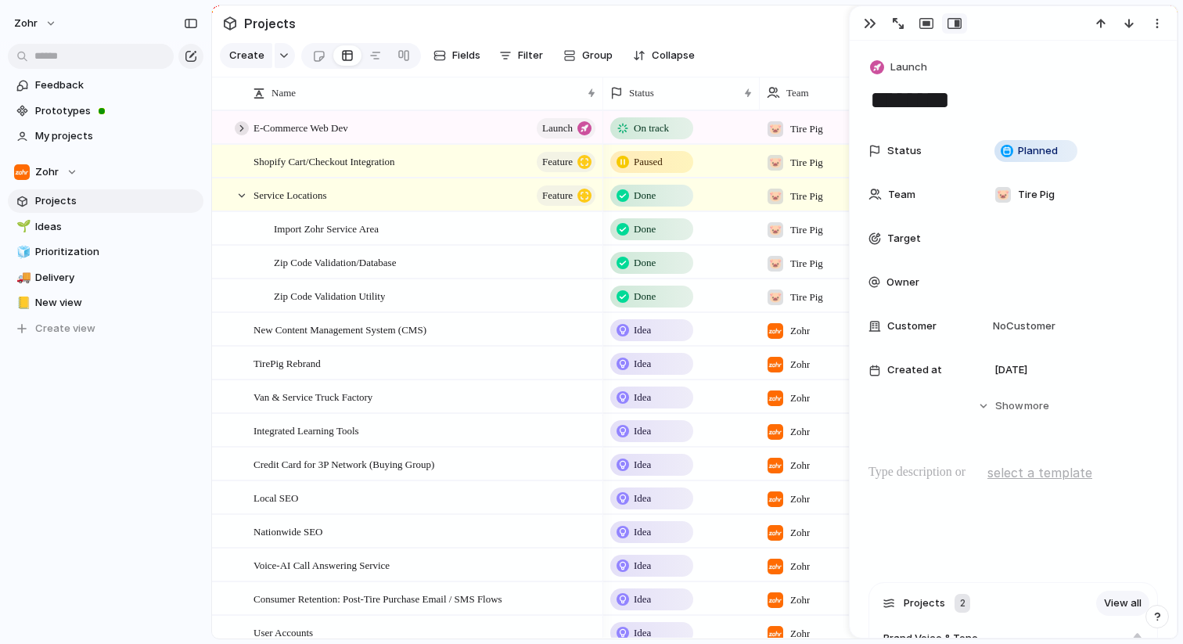
click at [243, 124] on div at bounding box center [242, 128] width 14 height 14
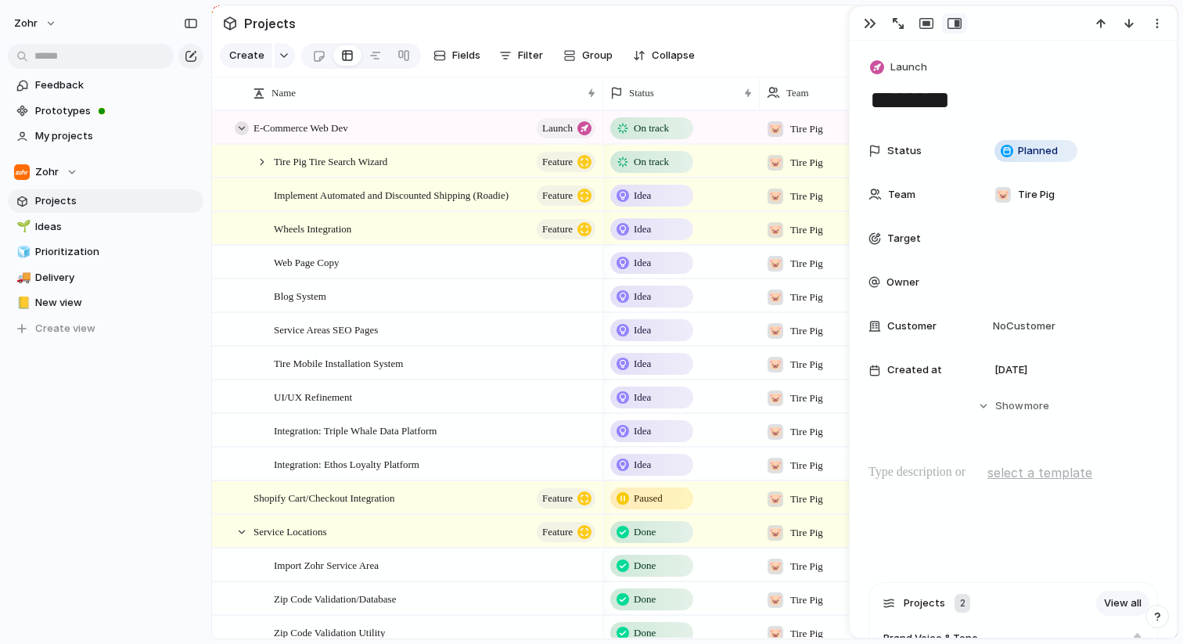
click at [243, 124] on div at bounding box center [242, 128] width 14 height 14
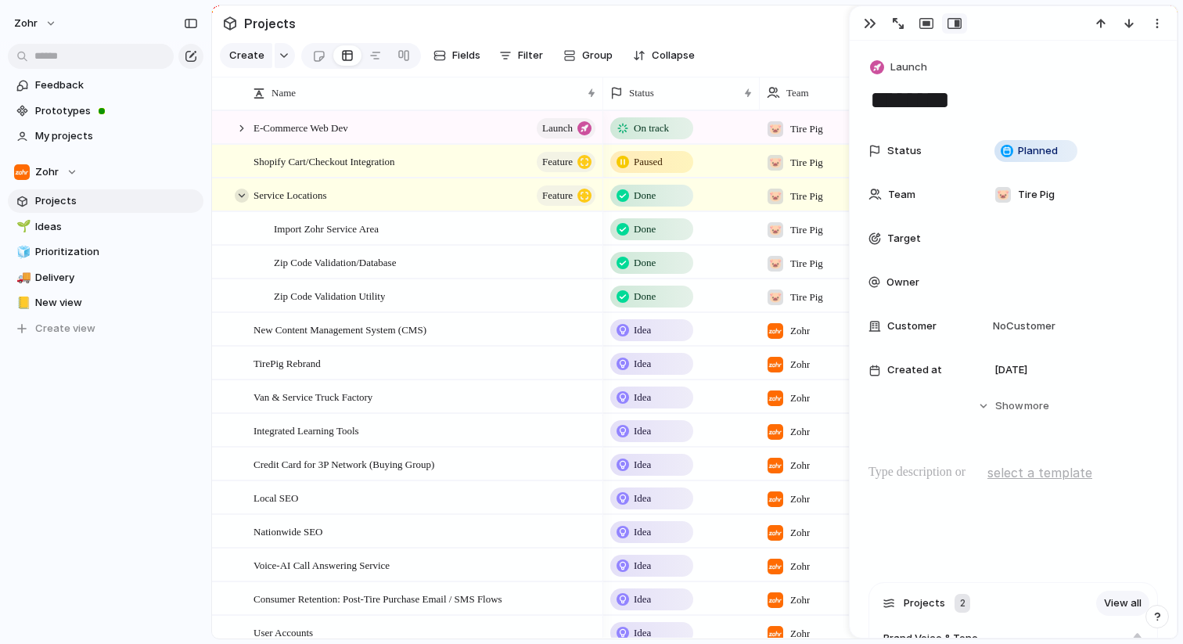
click at [244, 194] on div at bounding box center [242, 196] width 14 height 14
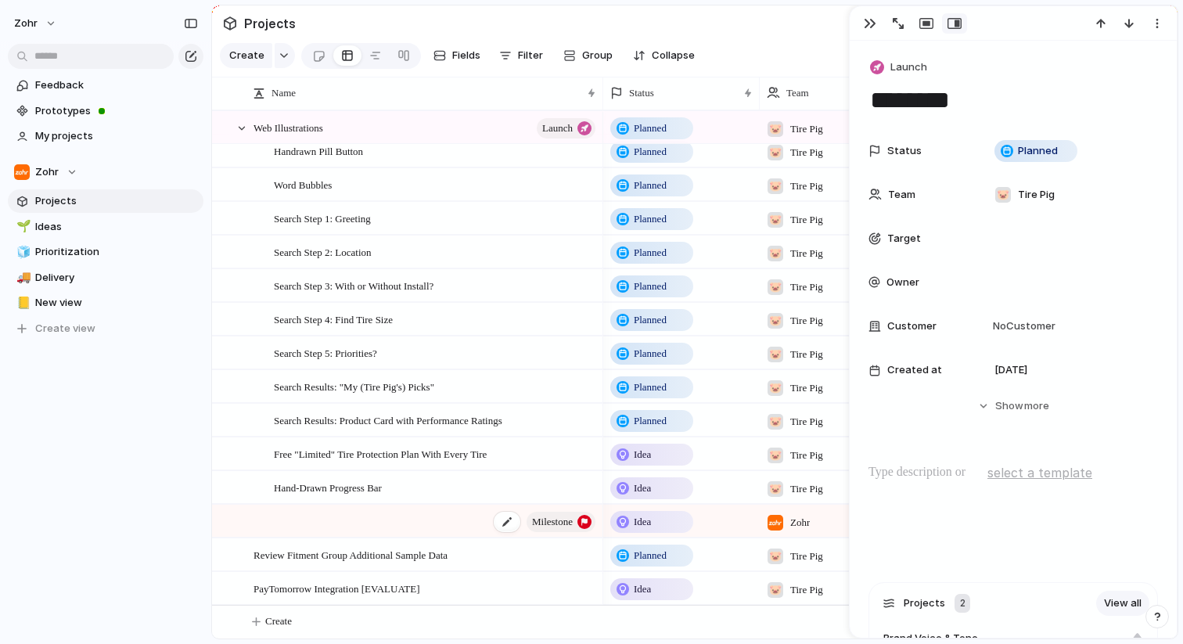
click at [288, 525] on div "Milestone" at bounding box center [425, 521] width 344 height 32
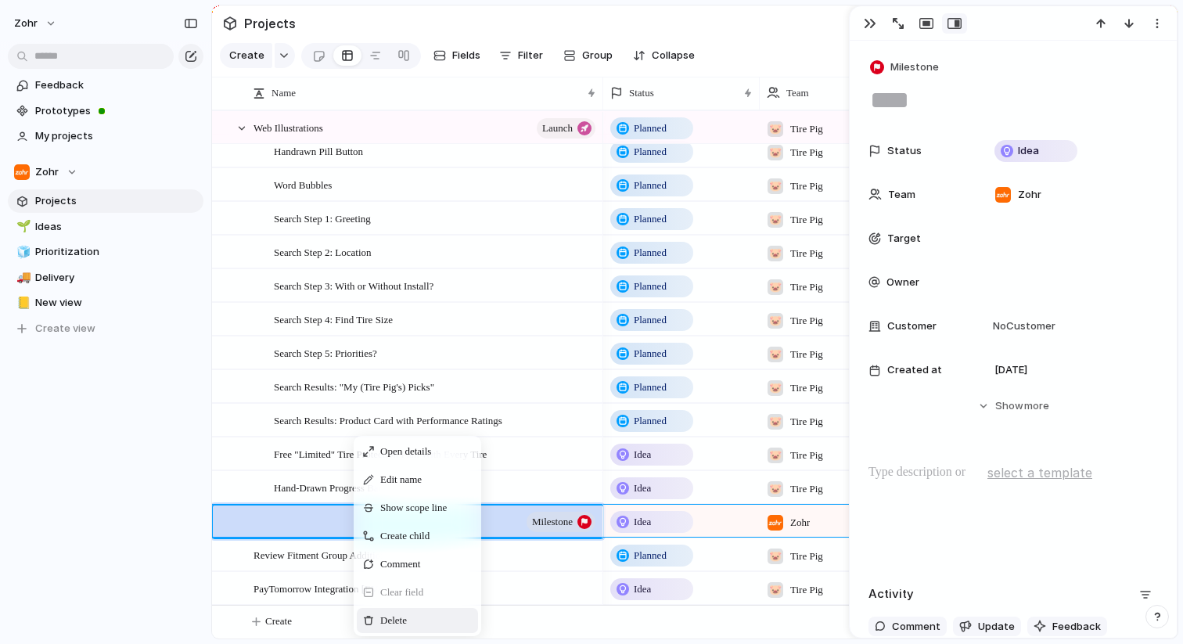
click at [396, 616] on span "Delete" at bounding box center [393, 621] width 27 height 16
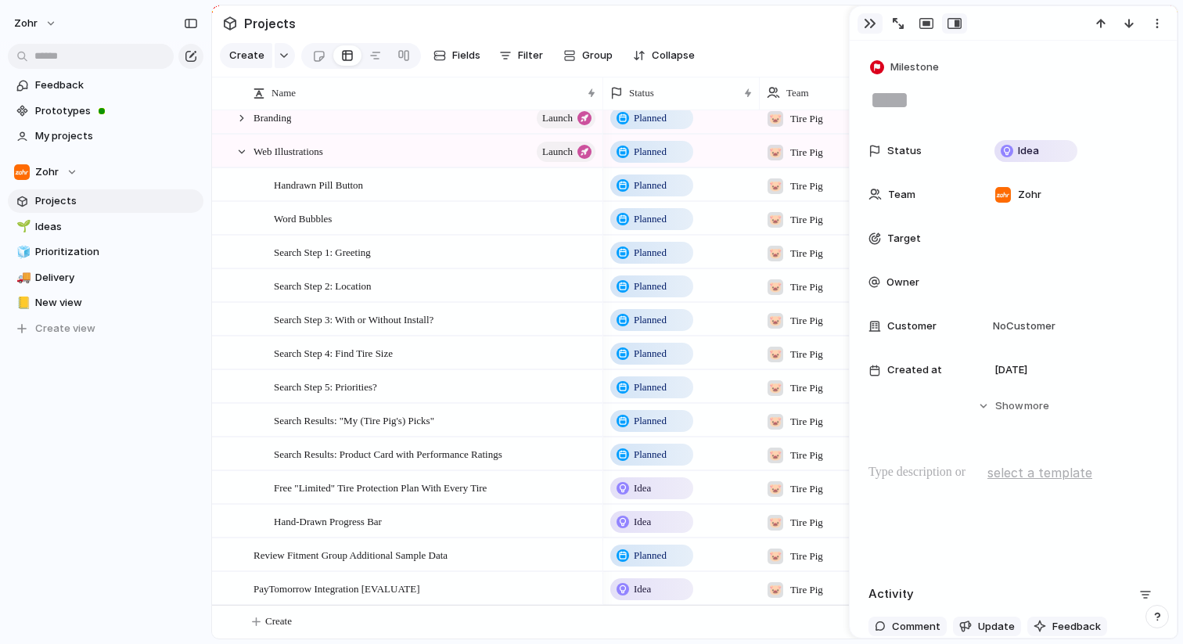
click at [864, 25] on div "button" at bounding box center [870, 23] width 13 height 13
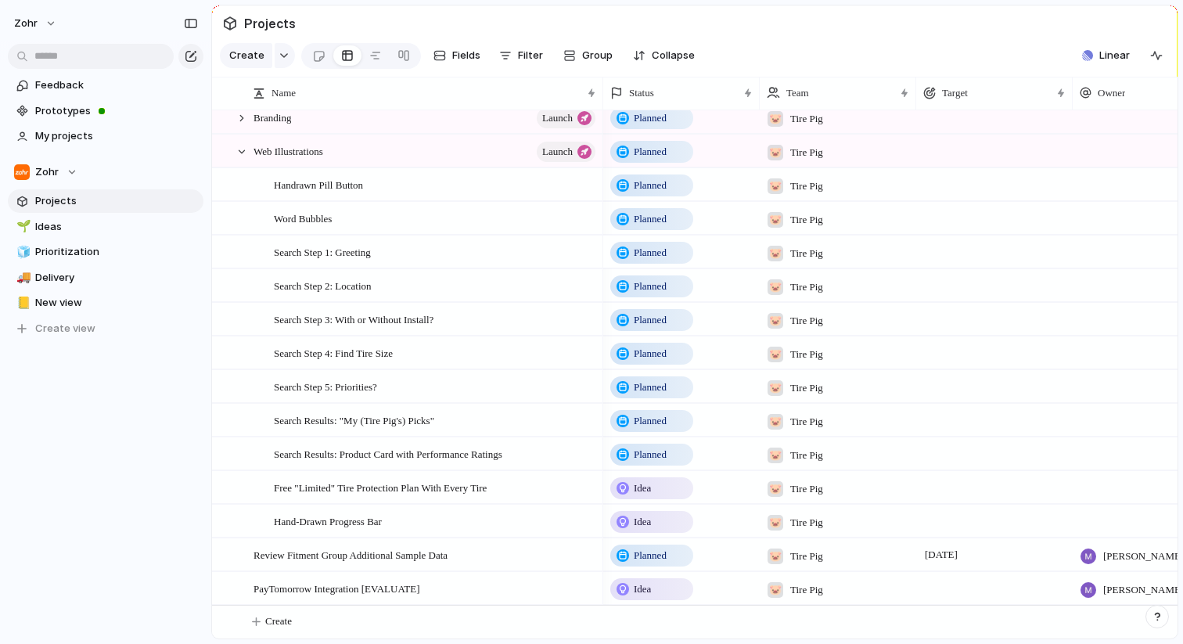
click at [634, 250] on span "Planned" at bounding box center [650, 253] width 33 height 16
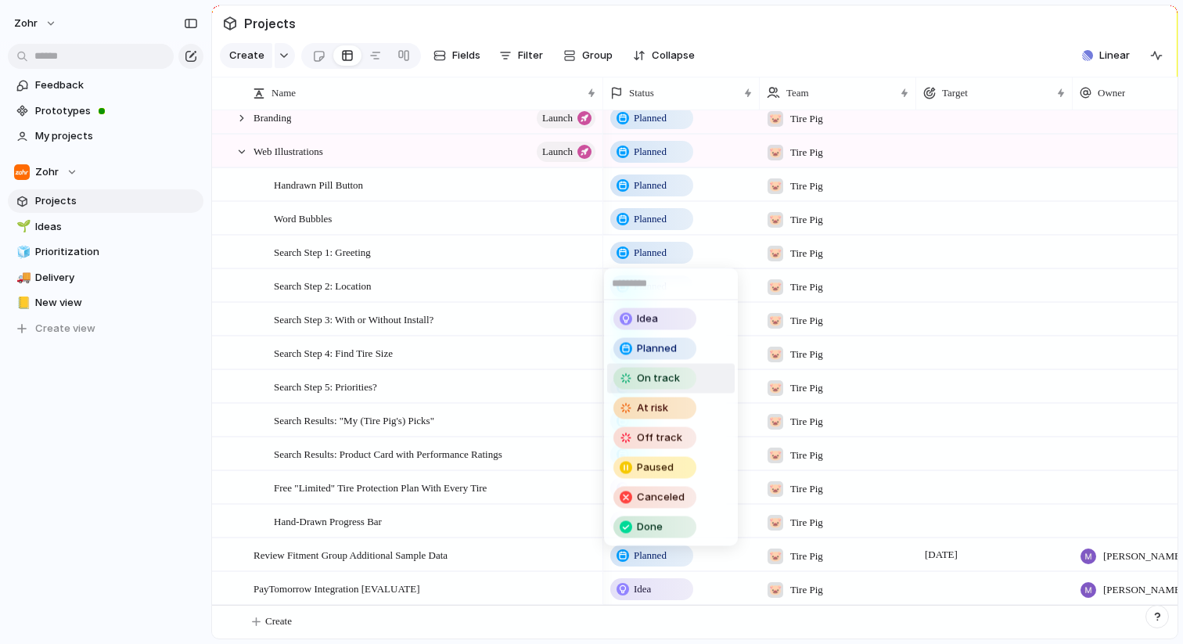
click at [671, 376] on span "On track" at bounding box center [658, 379] width 43 height 16
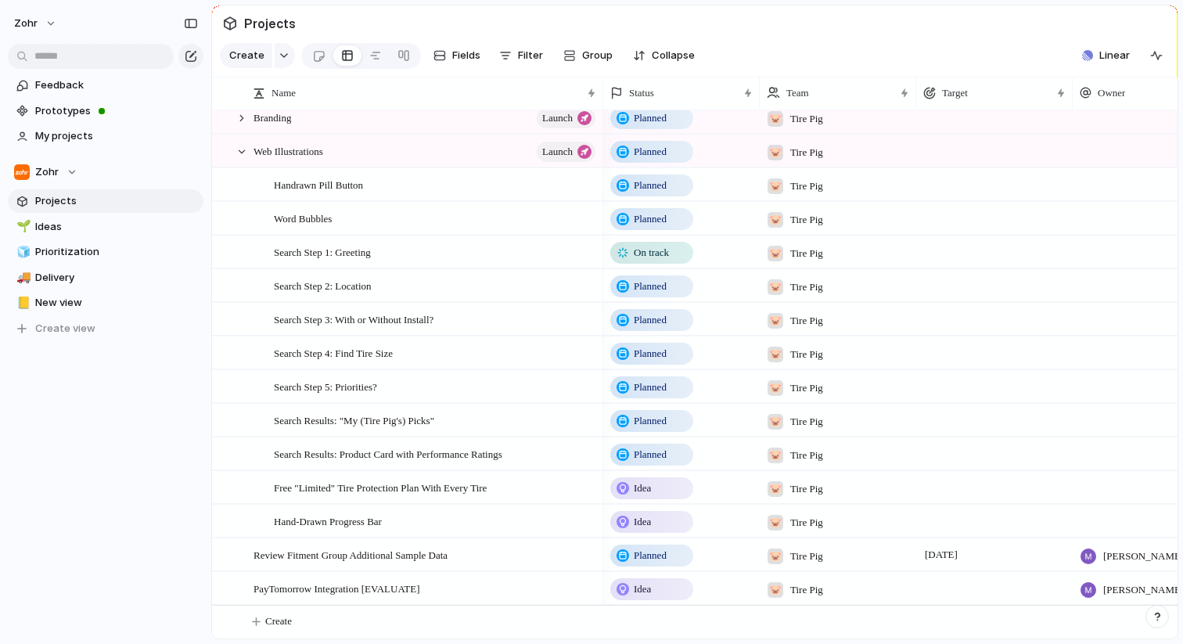
click at [658, 282] on span "Planned" at bounding box center [650, 286] width 33 height 16
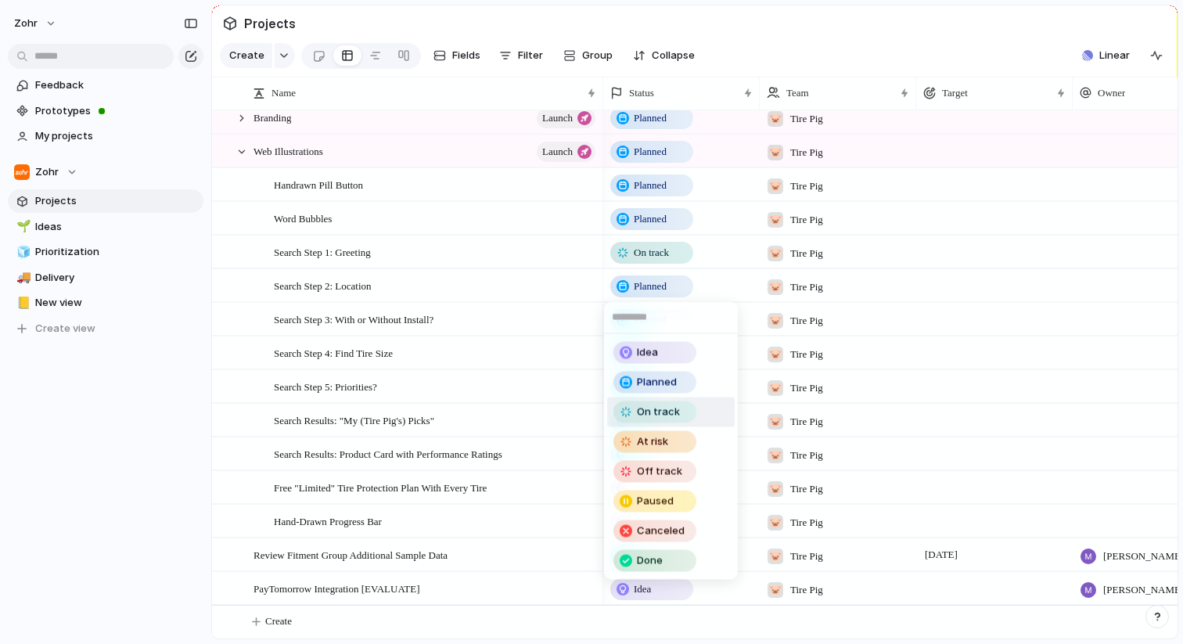
click at [656, 416] on span "On track" at bounding box center [658, 412] width 43 height 16
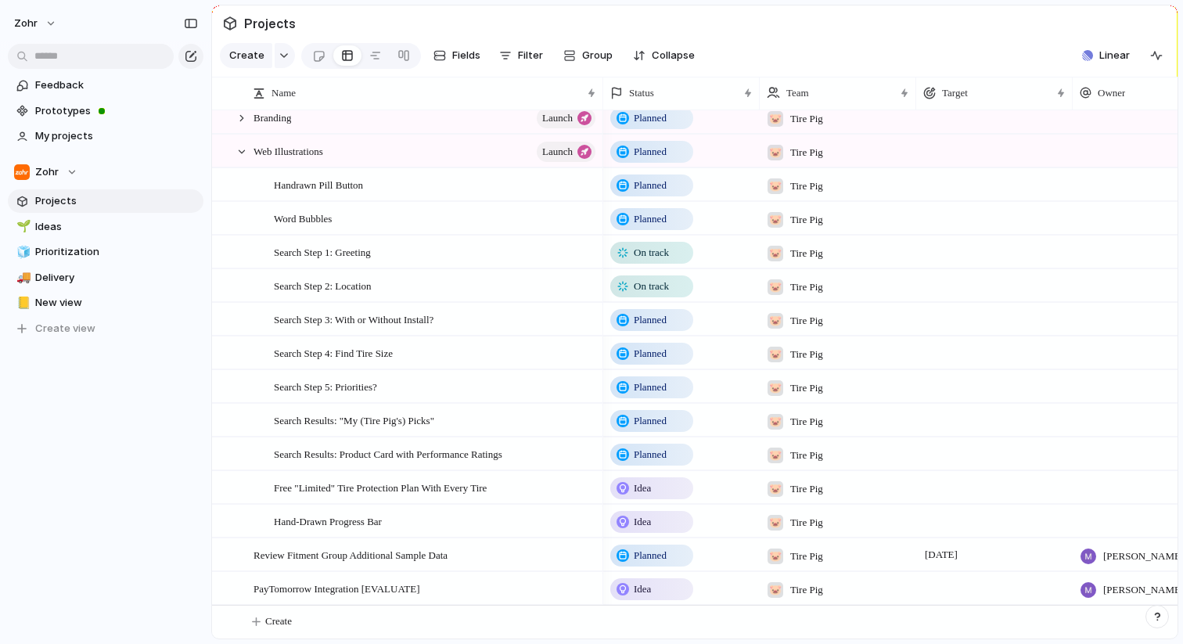
click at [648, 312] on span "Planned" at bounding box center [650, 320] width 33 height 16
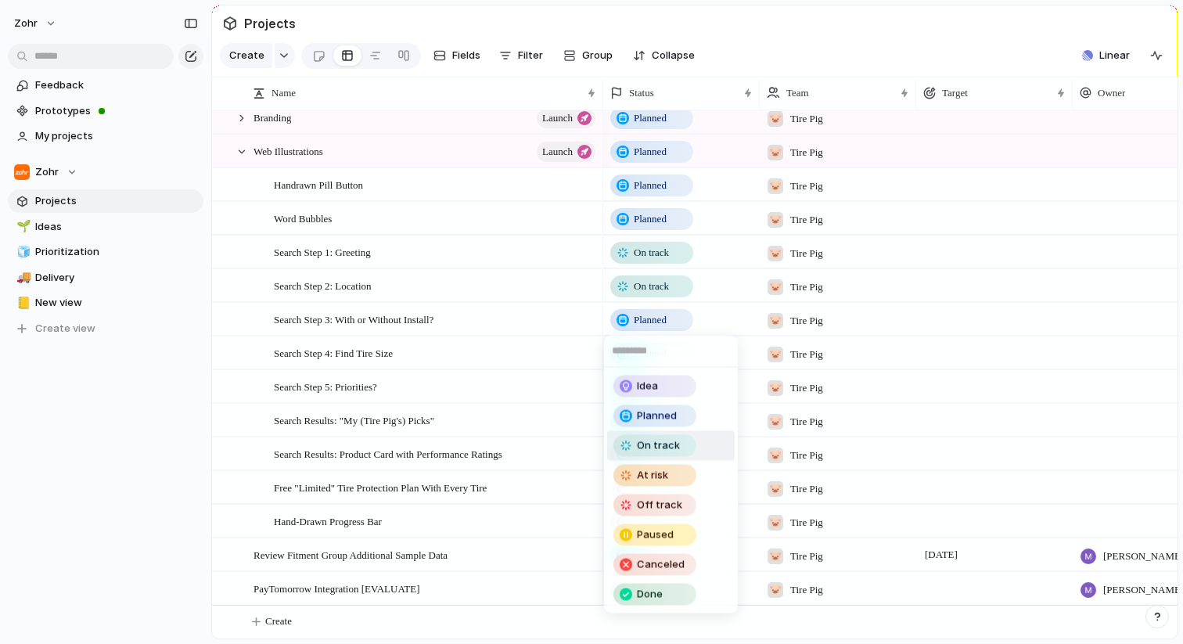
click at [657, 443] on span "On track" at bounding box center [658, 446] width 43 height 16
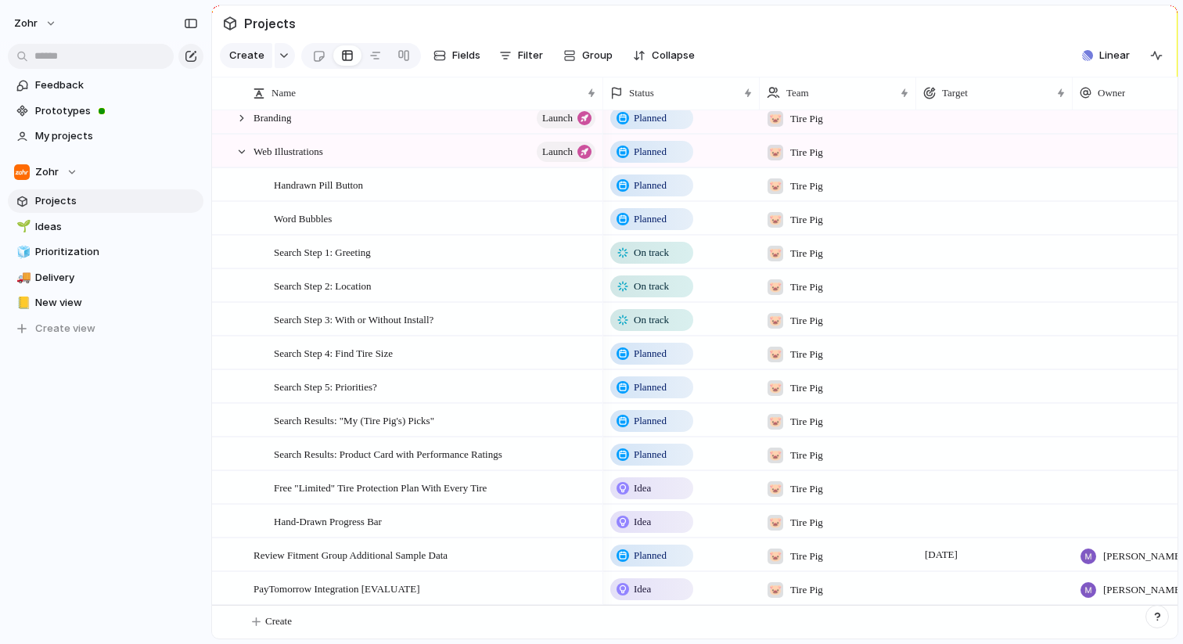
click at [659, 351] on span "Planned" at bounding box center [650, 354] width 33 height 16
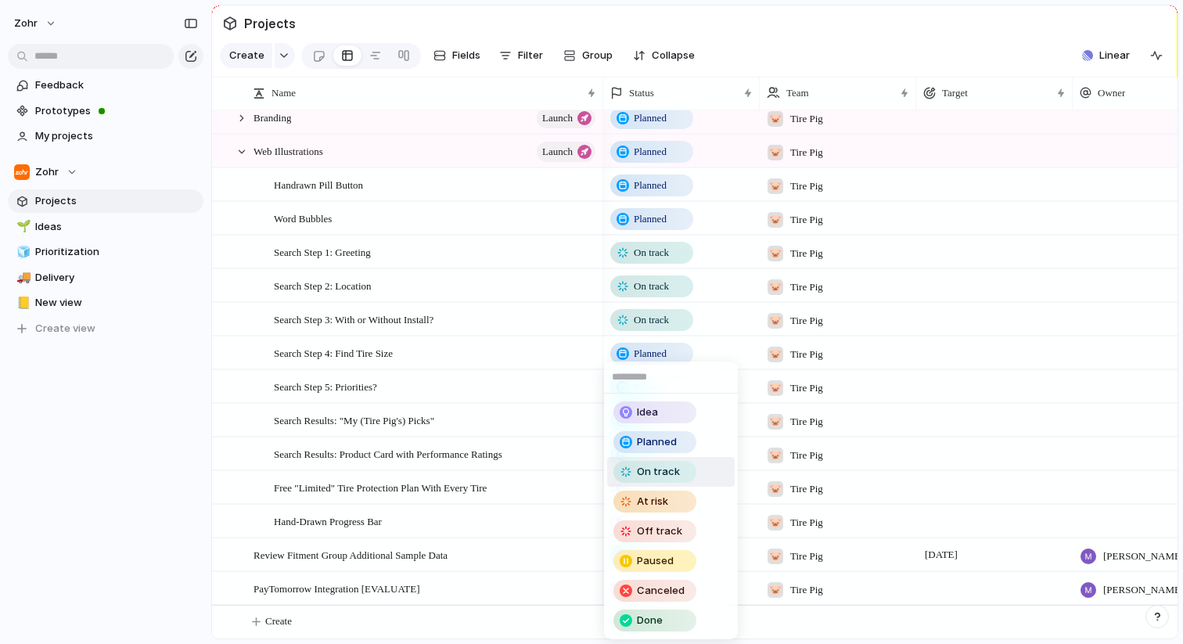
click at [652, 469] on span "On track" at bounding box center [658, 472] width 43 height 16
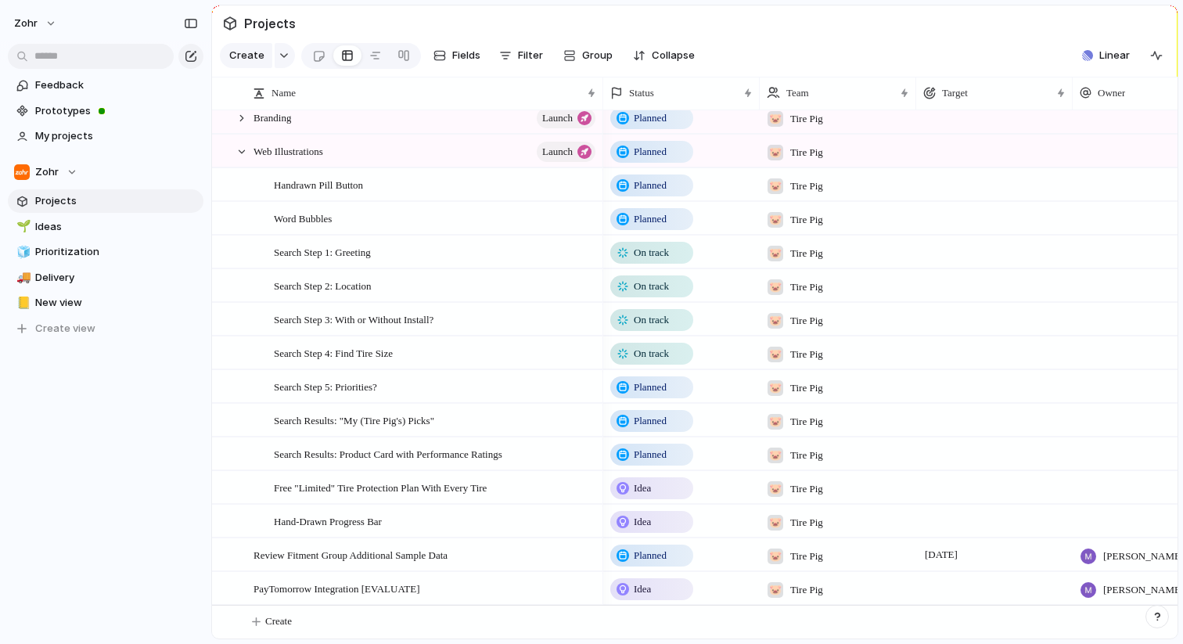
click at [652, 383] on span "Planned" at bounding box center [650, 387] width 33 height 16
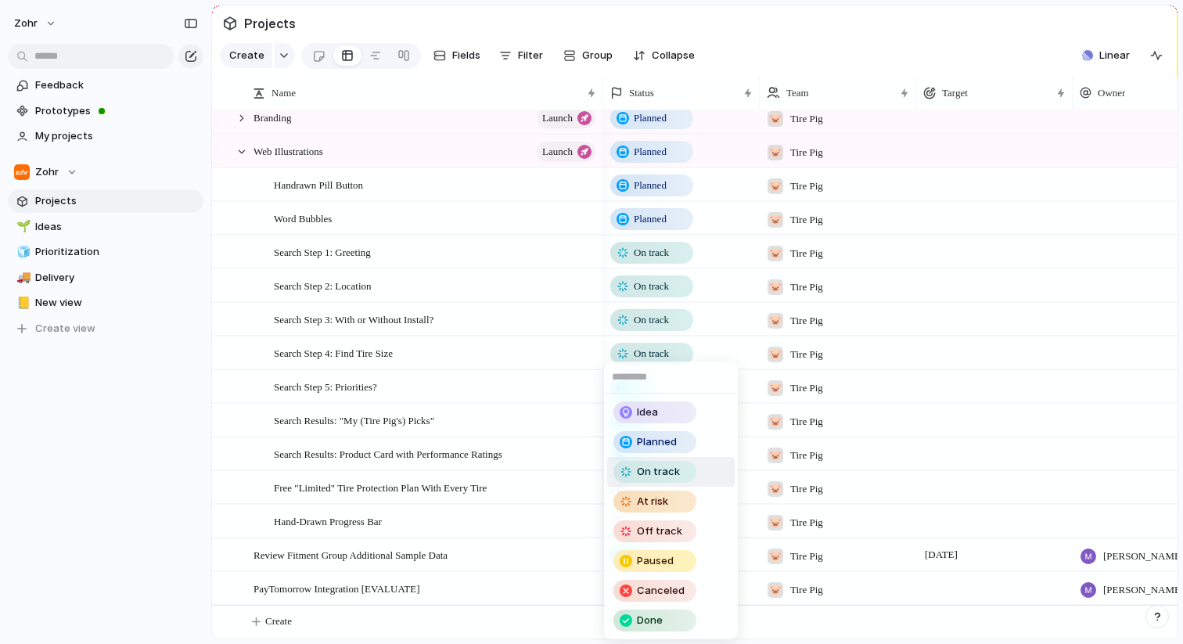
click at [659, 475] on span "On track" at bounding box center [658, 472] width 43 height 16
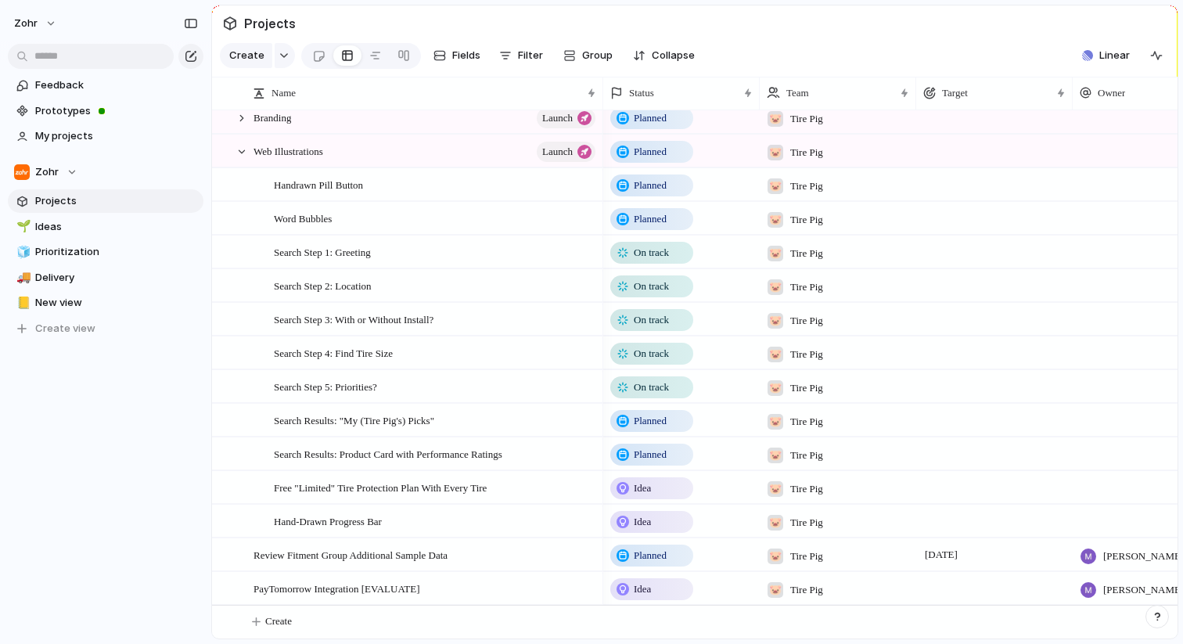
click at [654, 419] on span "Planned" at bounding box center [650, 421] width 33 height 16
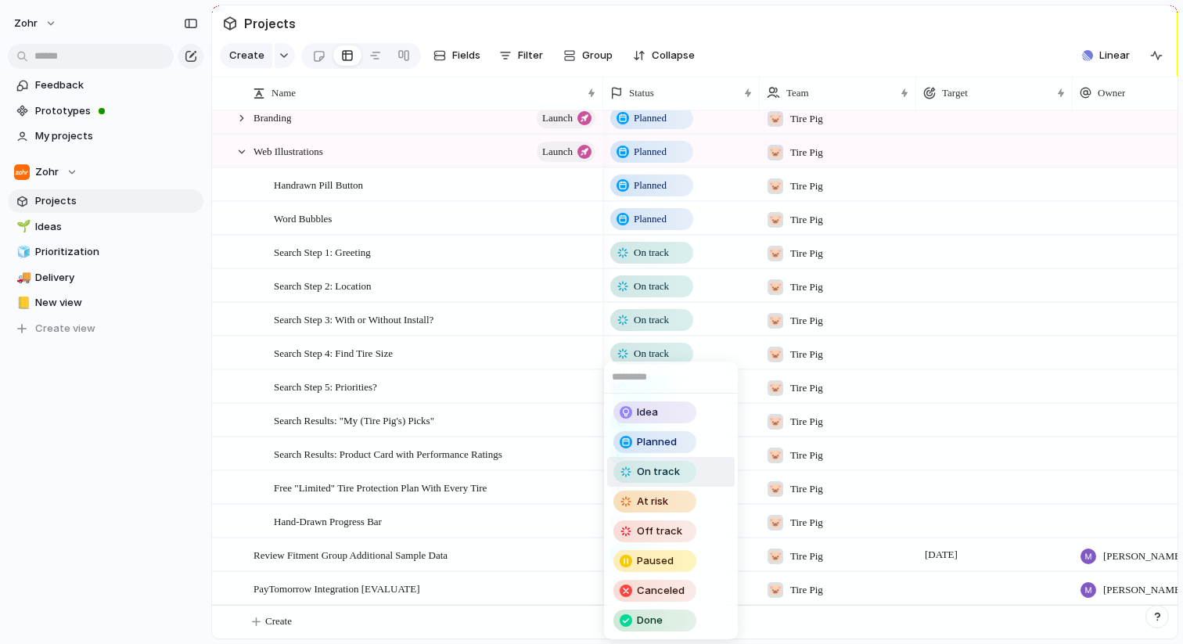
click at [655, 473] on span "On track" at bounding box center [658, 472] width 43 height 16
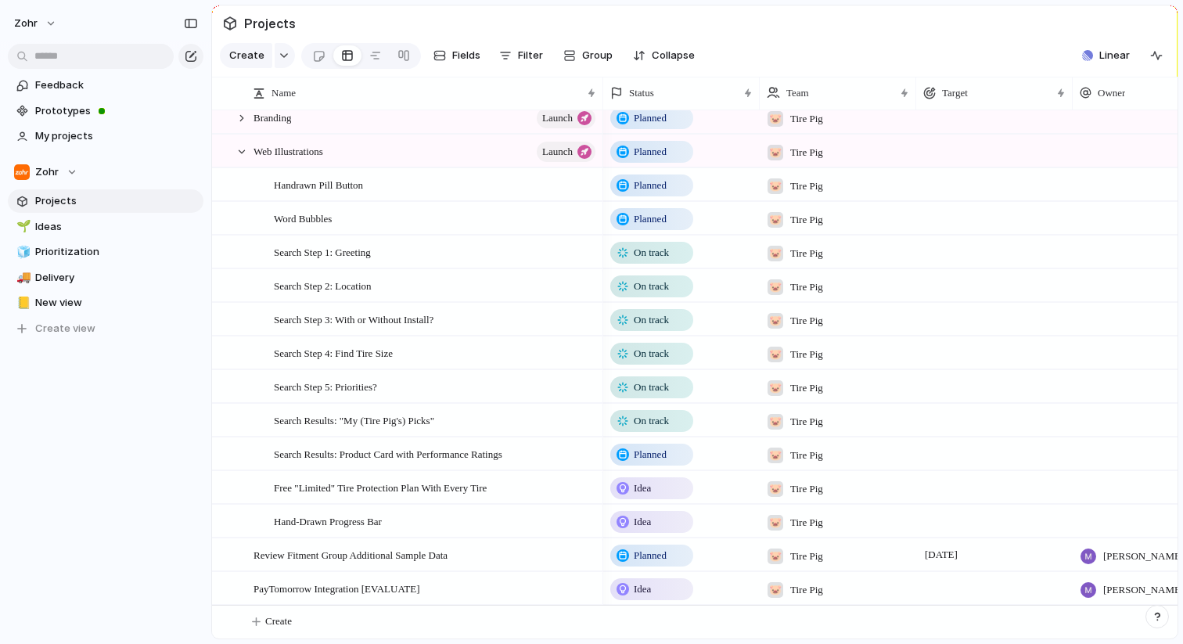
click at [651, 523] on span "Idea" at bounding box center [642, 522] width 17 height 16
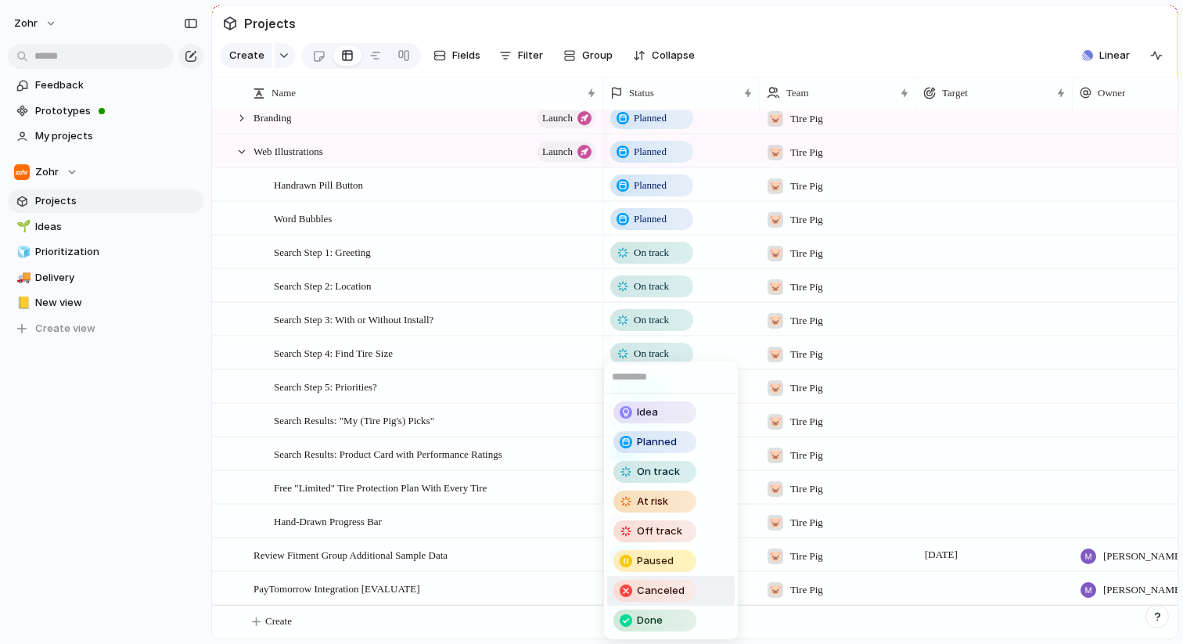
click at [661, 586] on span "Canceled" at bounding box center [661, 591] width 48 height 16
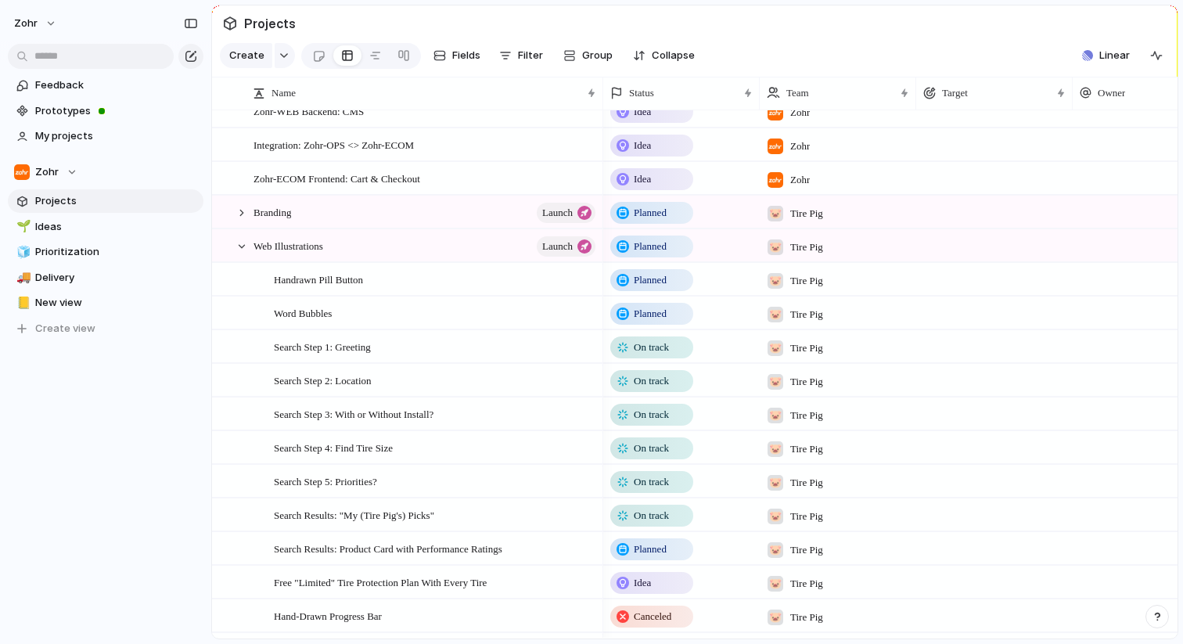
scroll to position [1119, 0]
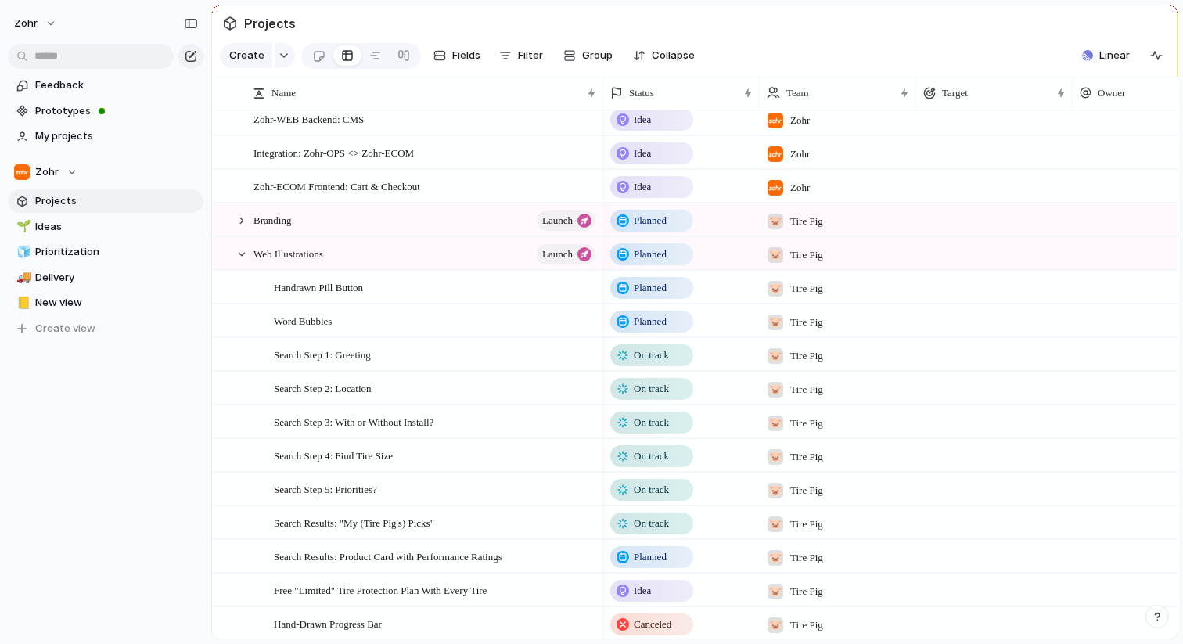
click at [654, 288] on span "Planned" at bounding box center [650, 288] width 33 height 16
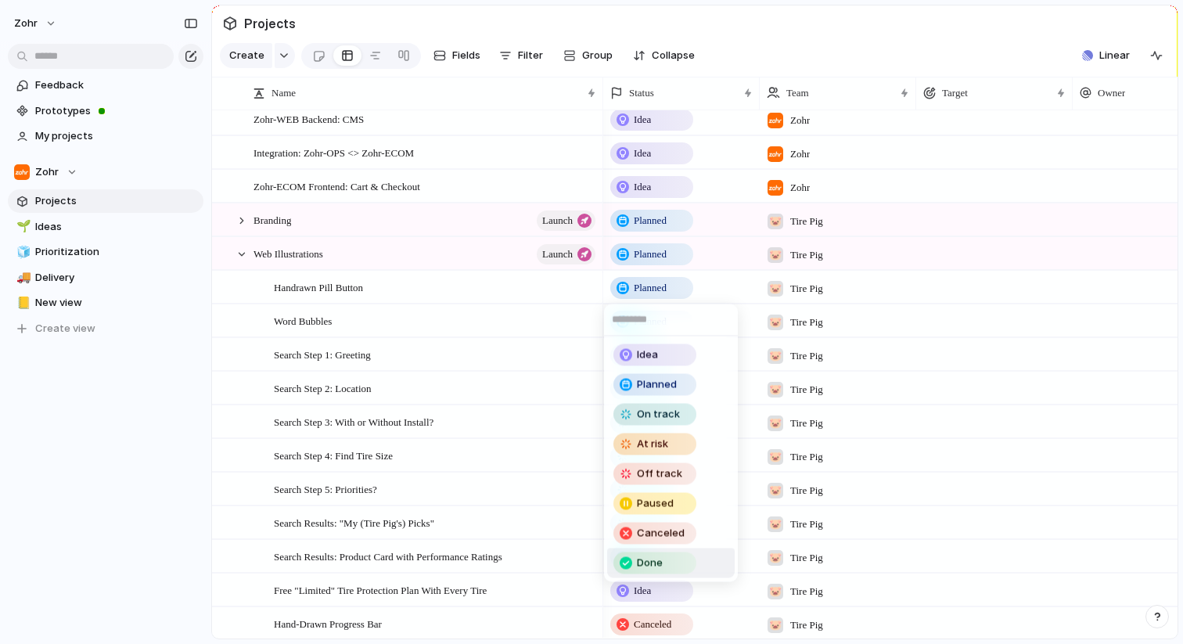
click at [639, 555] on span "Done" at bounding box center [650, 563] width 26 height 16
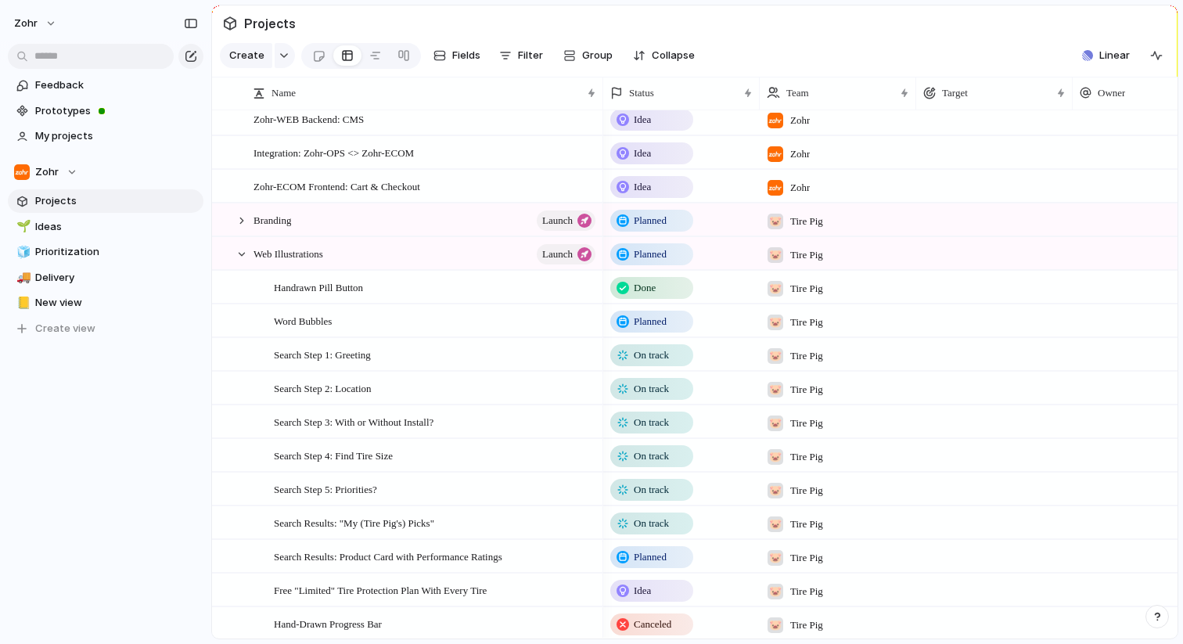
click at [652, 319] on span "Planned" at bounding box center [650, 322] width 33 height 16
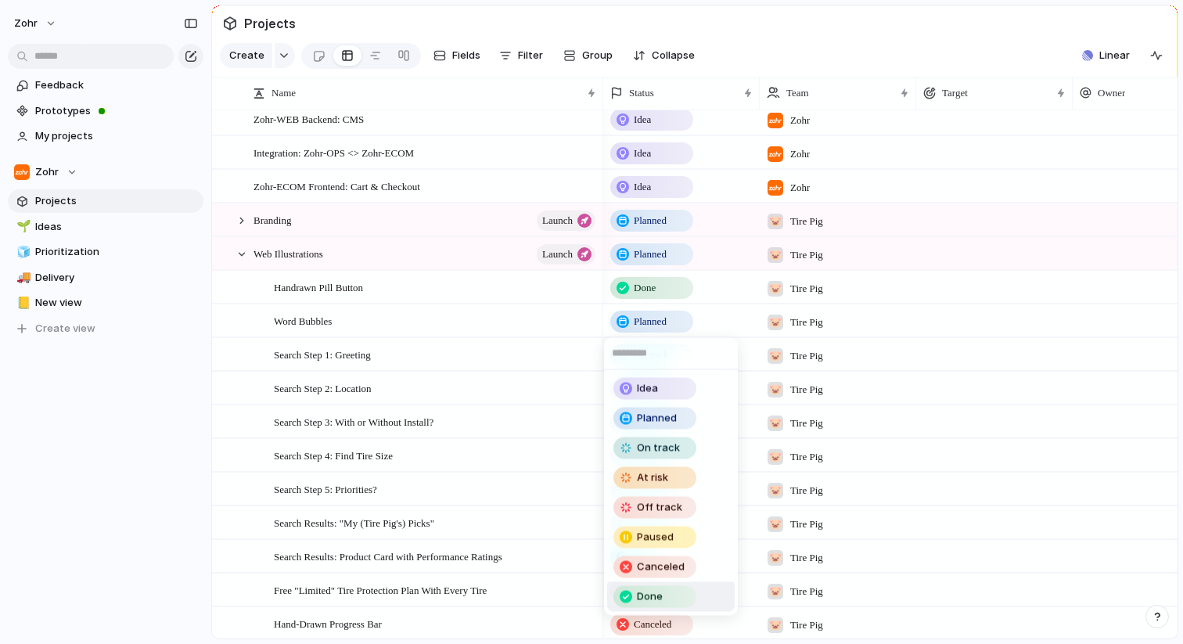
click at [650, 591] on span "Done" at bounding box center [650, 597] width 26 height 16
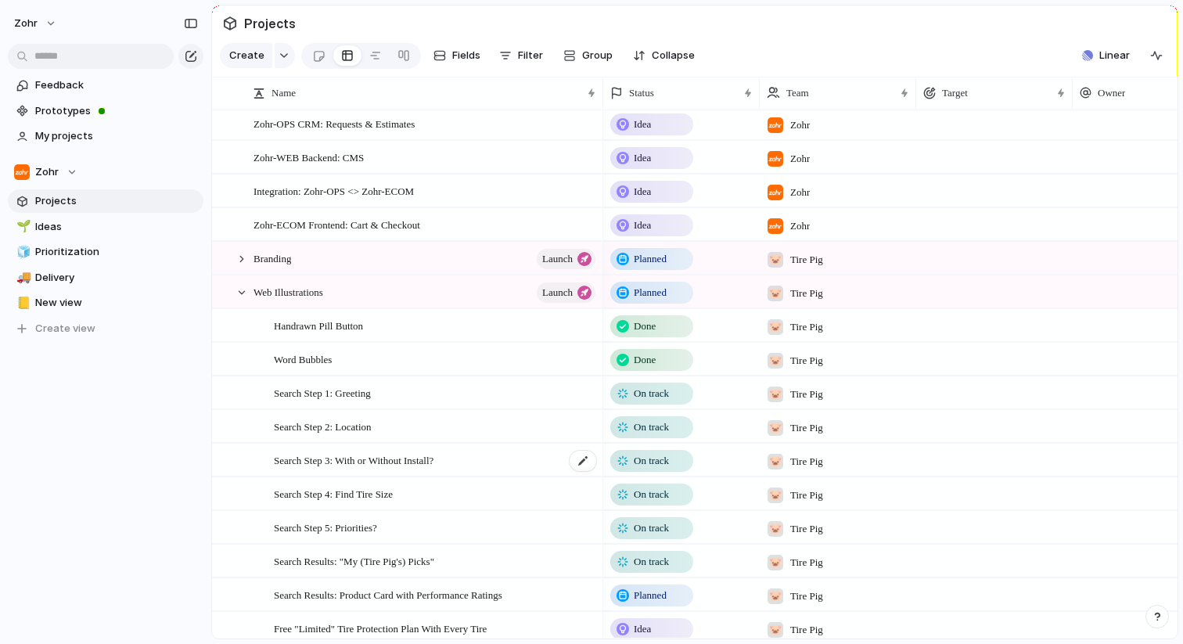
scroll to position [1058, 0]
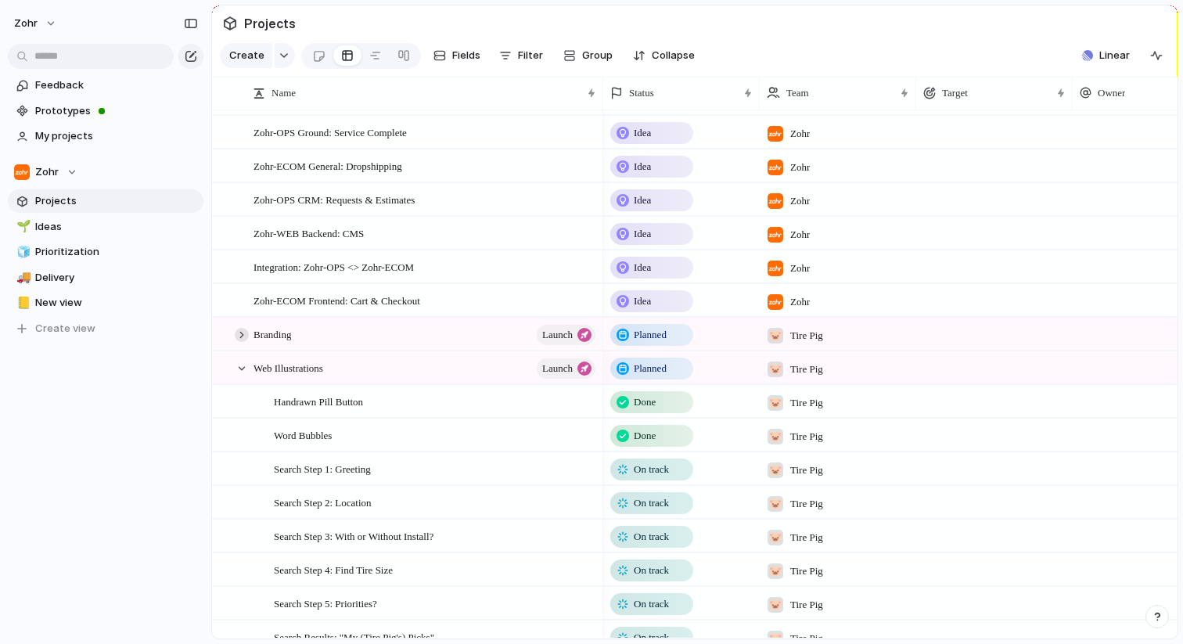
click at [239, 330] on div at bounding box center [242, 335] width 14 height 14
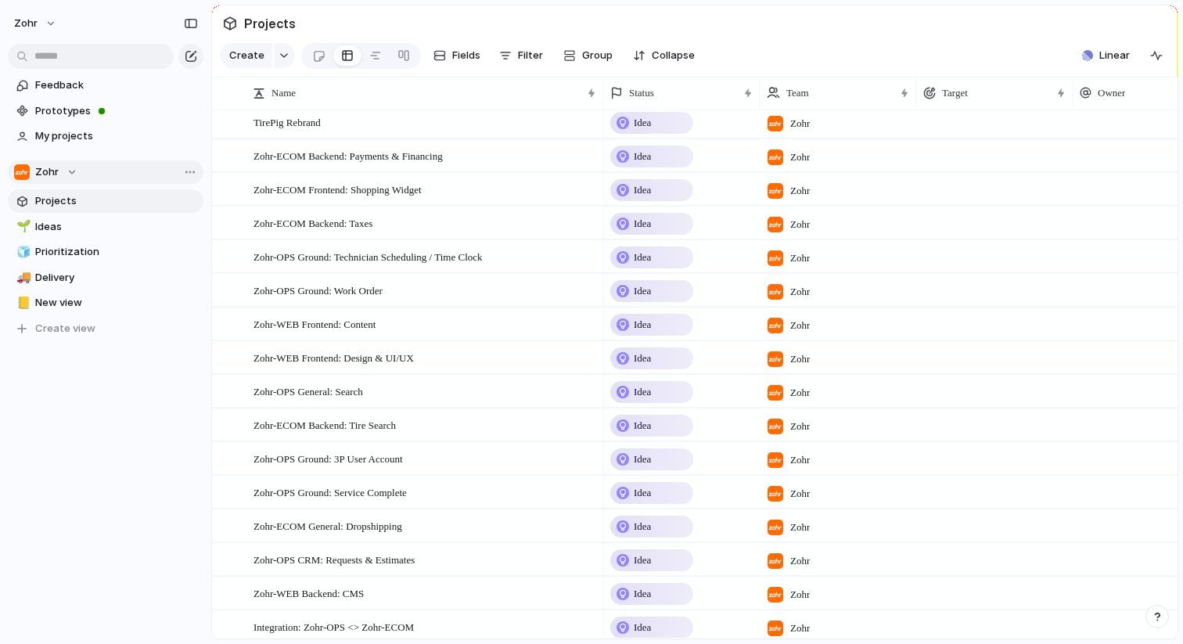
click at [74, 170] on div "Zohr" at bounding box center [45, 172] width 63 height 16
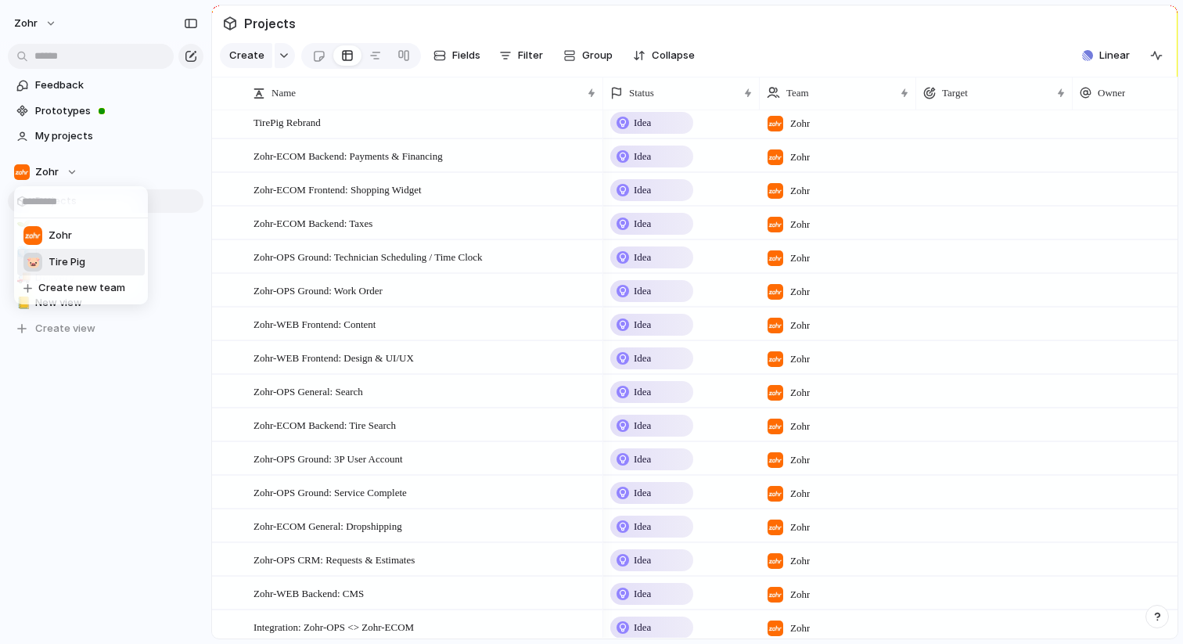
click at [81, 263] on span "Tire Pig" at bounding box center [67, 262] width 37 height 16
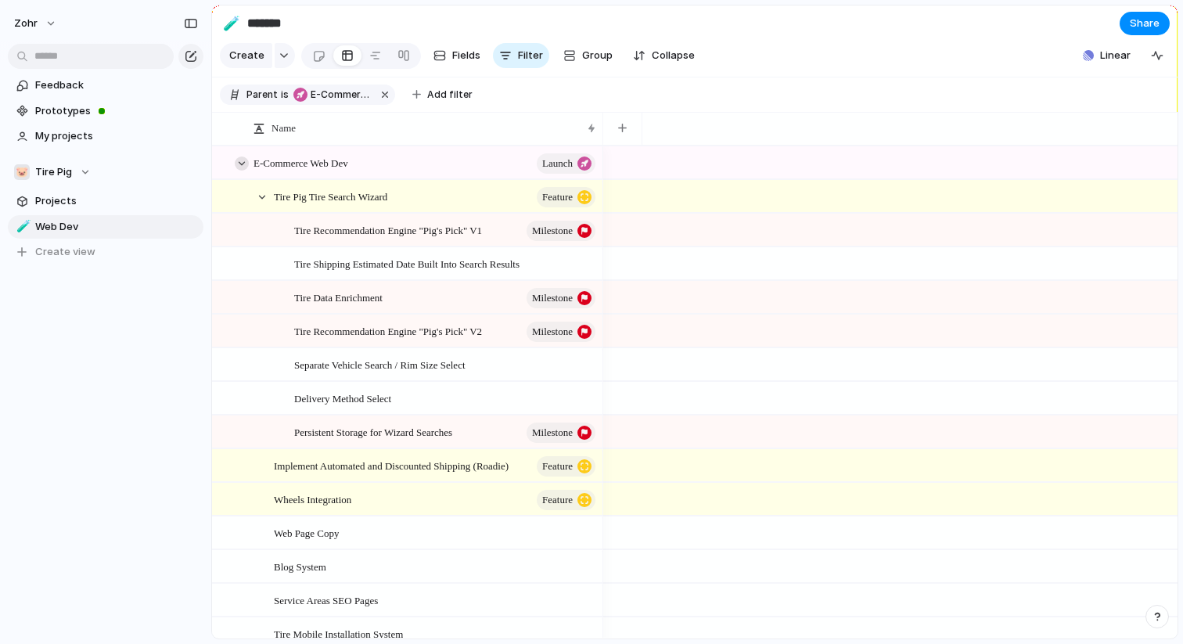
click at [240, 158] on div at bounding box center [242, 163] width 14 height 14
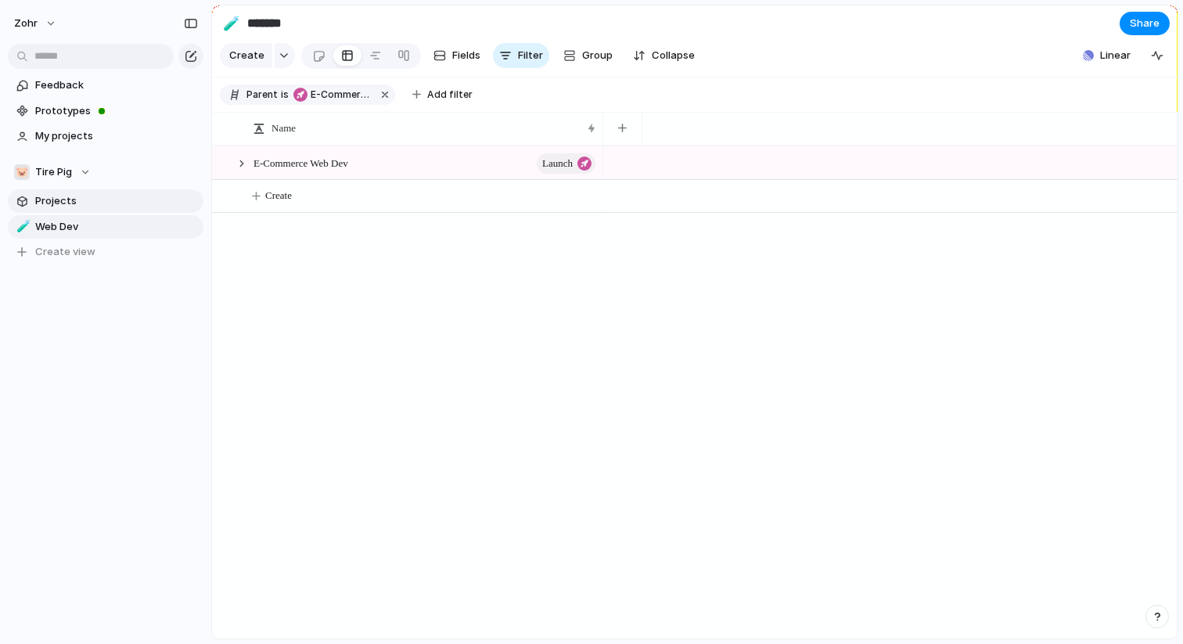
click at [52, 202] on span "Projects" at bounding box center [116, 201] width 163 height 16
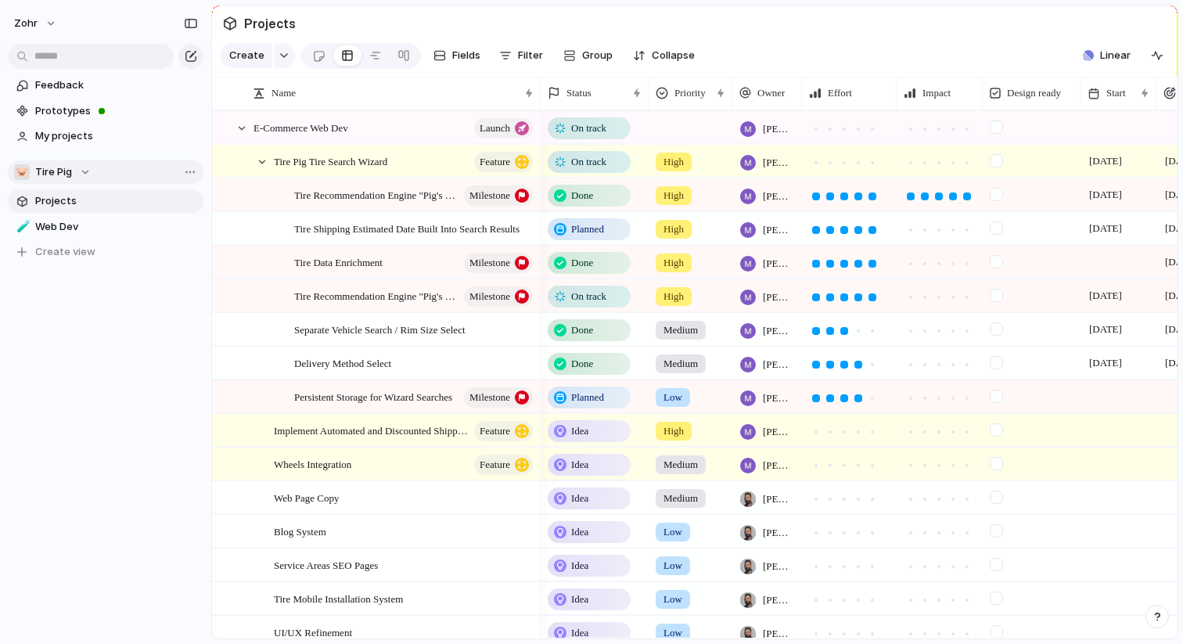
click at [85, 169] on div "🐷 Tire Pig" at bounding box center [52, 172] width 77 height 16
click at [77, 234] on li "Zohr" at bounding box center [81, 235] width 128 height 27
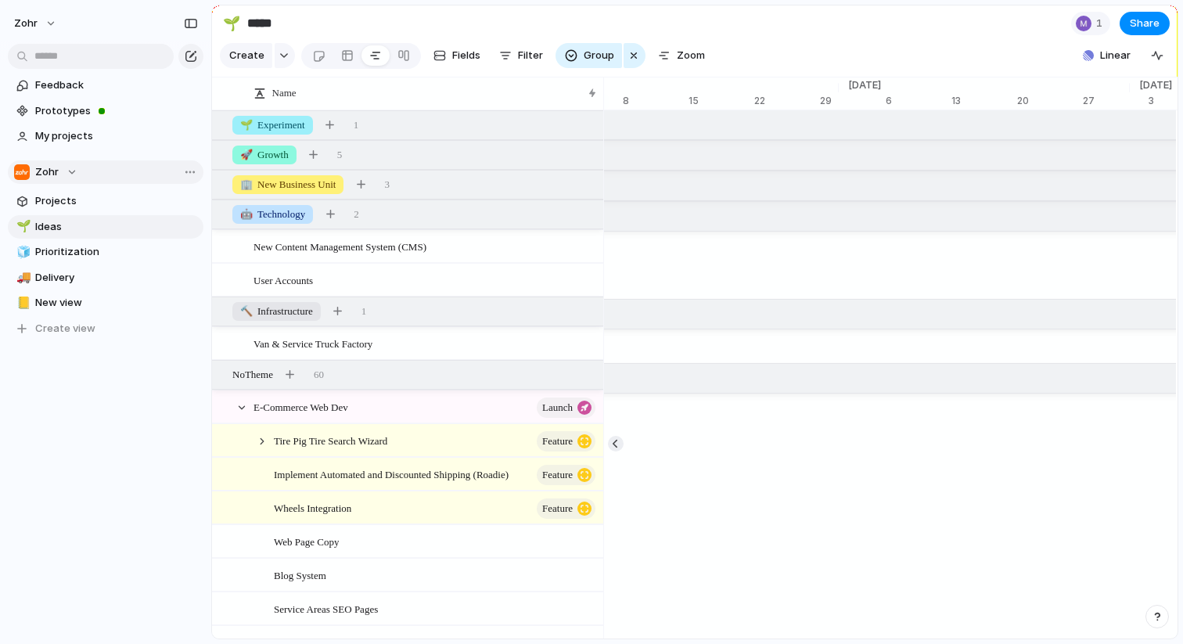
click at [71, 166] on div "Zohr" at bounding box center [45, 172] width 63 height 16
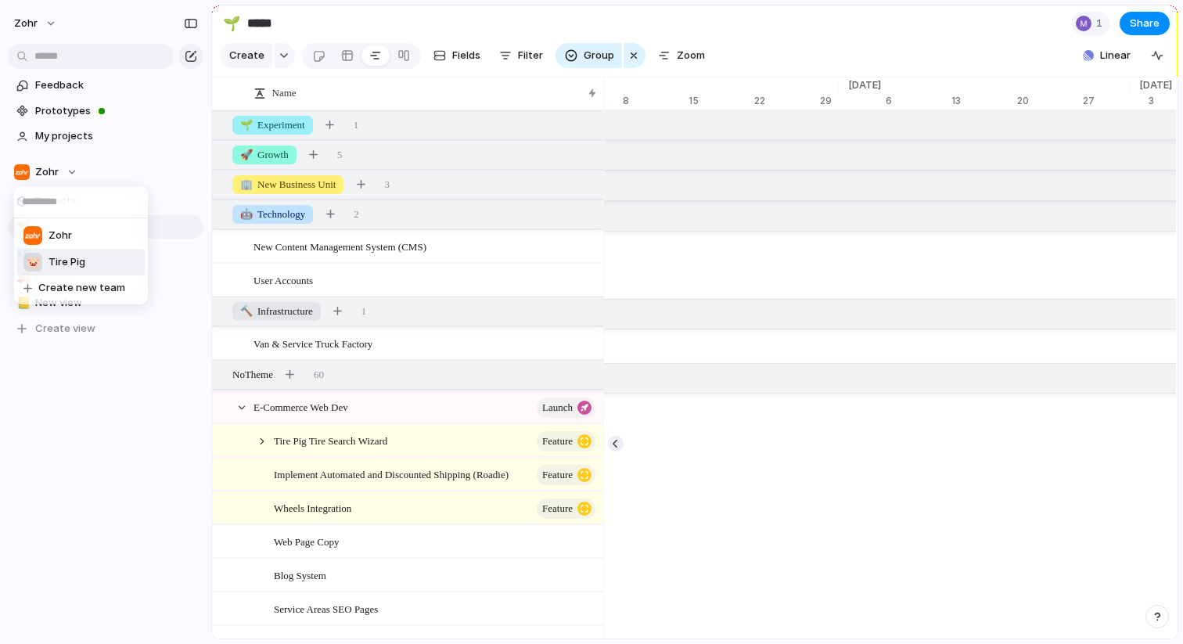
click at [80, 257] on span "Tire Pig" at bounding box center [67, 262] width 37 height 16
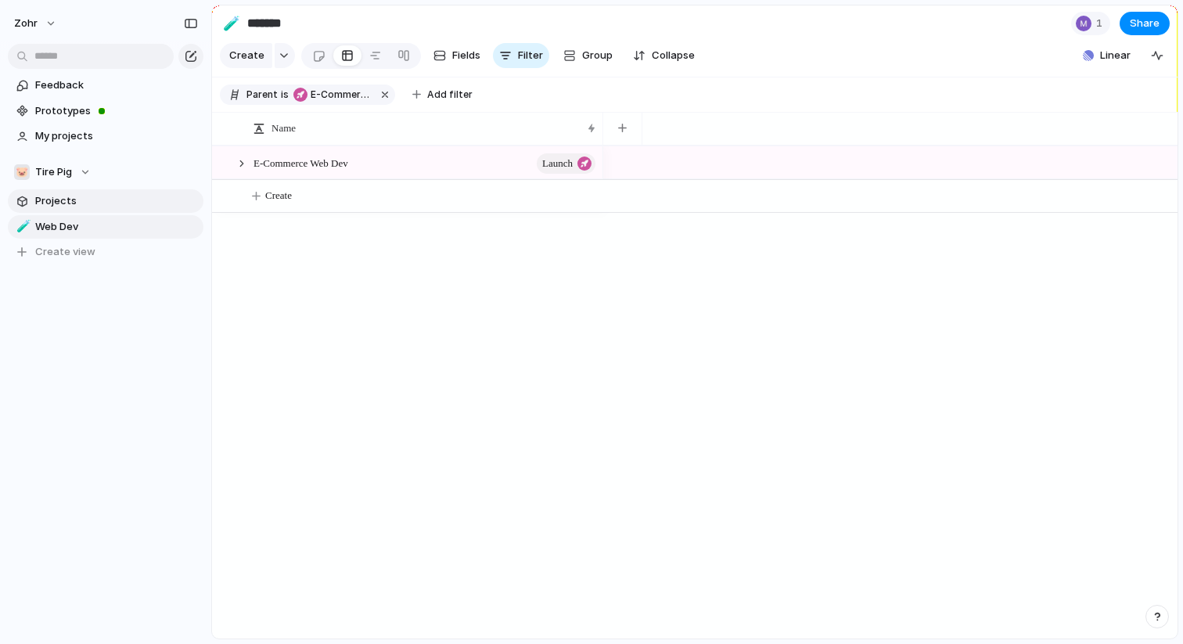
click at [91, 201] on span "Projects" at bounding box center [116, 201] width 163 height 16
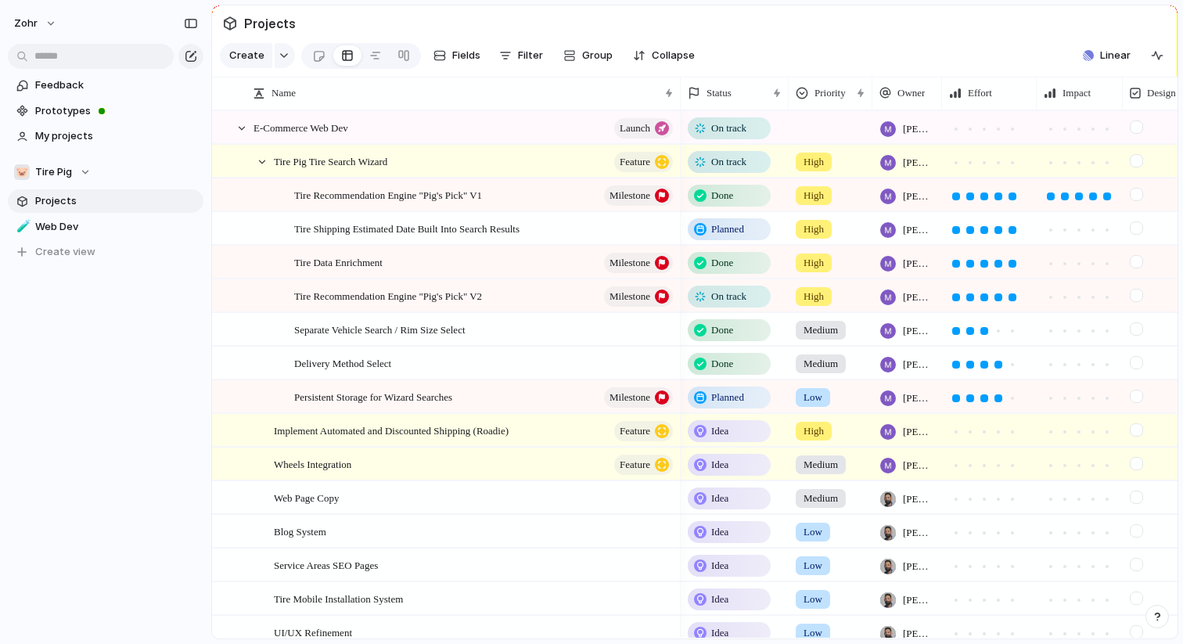
drag, startPoint x: 538, startPoint y: 92, endPoint x: 678, endPoint y: 79, distance: 140.6
click at [678, 79] on div at bounding box center [680, 93] width 8 height 33
